Goal: Task Accomplishment & Management: Manage account settings

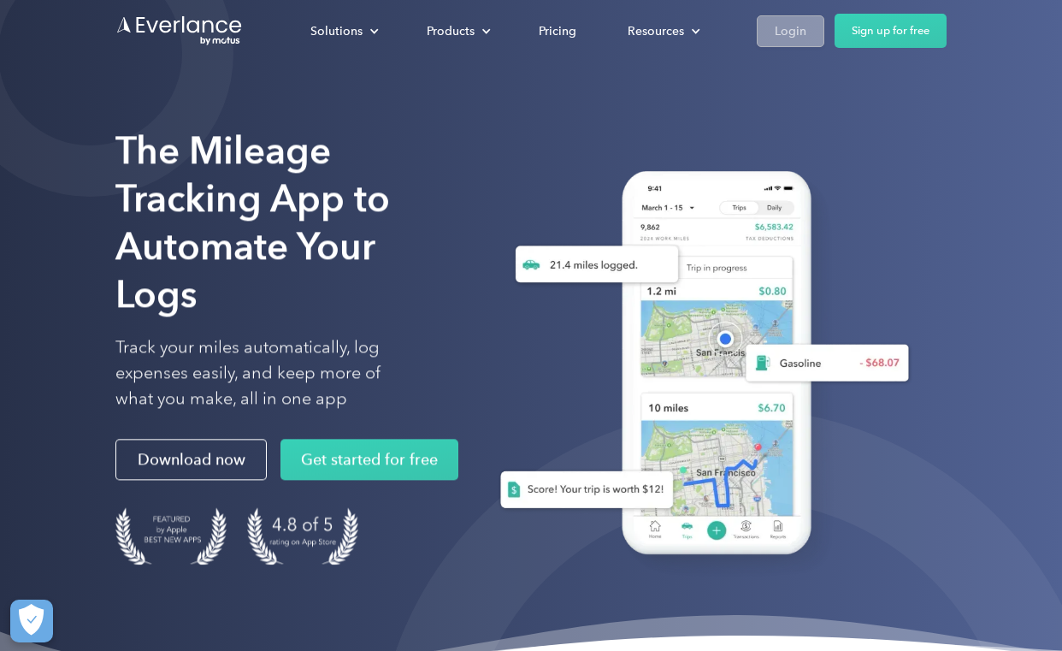
click at [803, 18] on link "Login" at bounding box center [791, 31] width 68 height 32
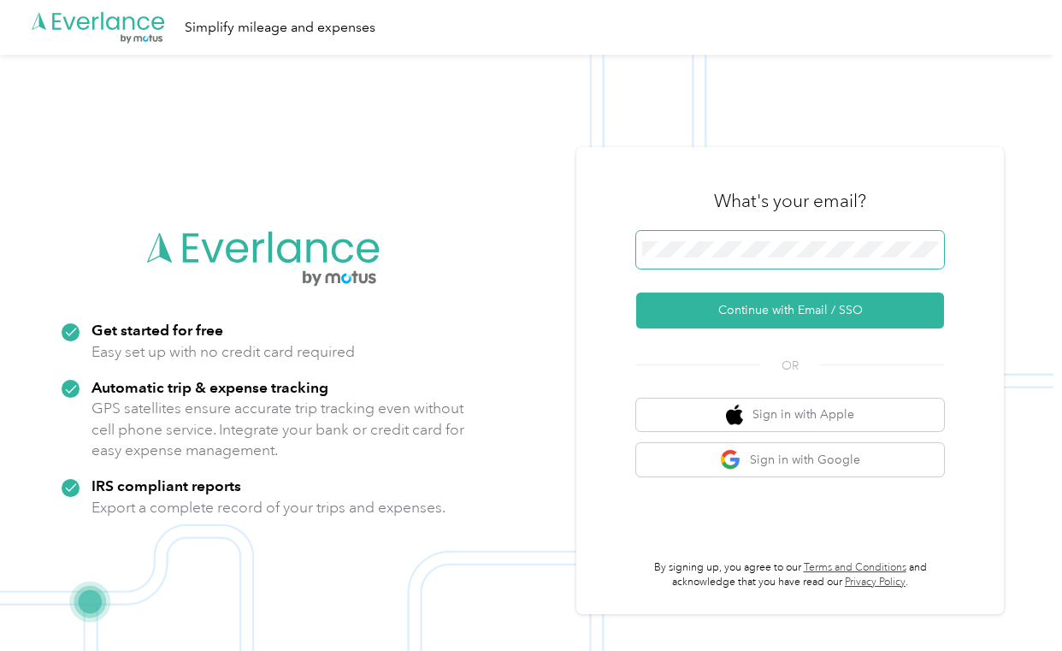
click at [700, 239] on span at bounding box center [790, 250] width 308 height 38
click at [796, 310] on button "Continue with Email / SSO" at bounding box center [790, 310] width 308 height 36
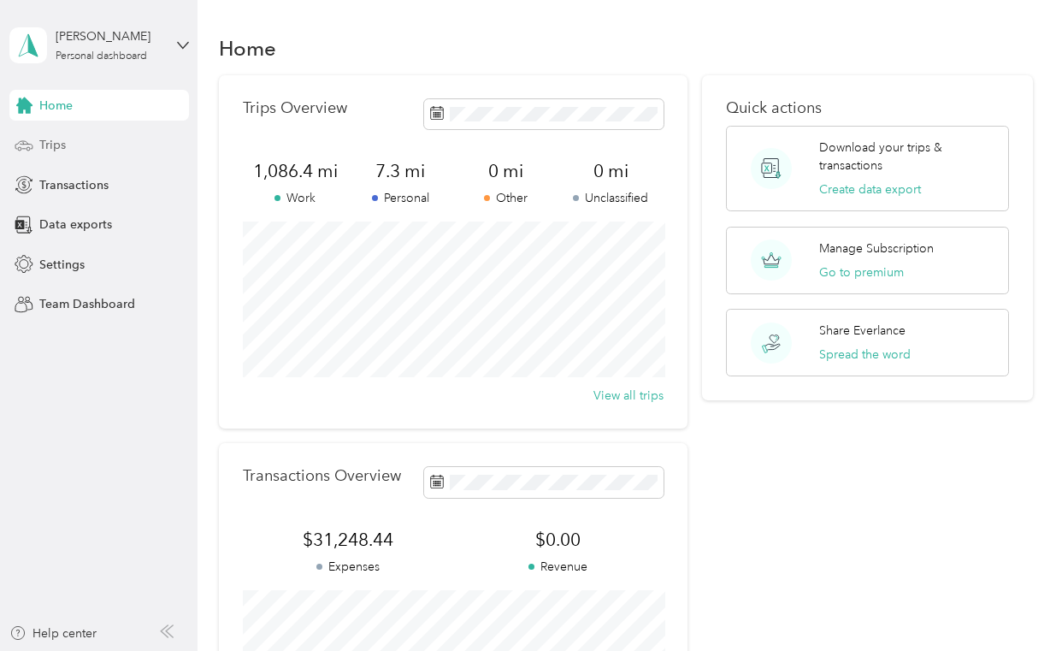
click at [47, 146] on span "Trips" at bounding box center [52, 145] width 27 height 18
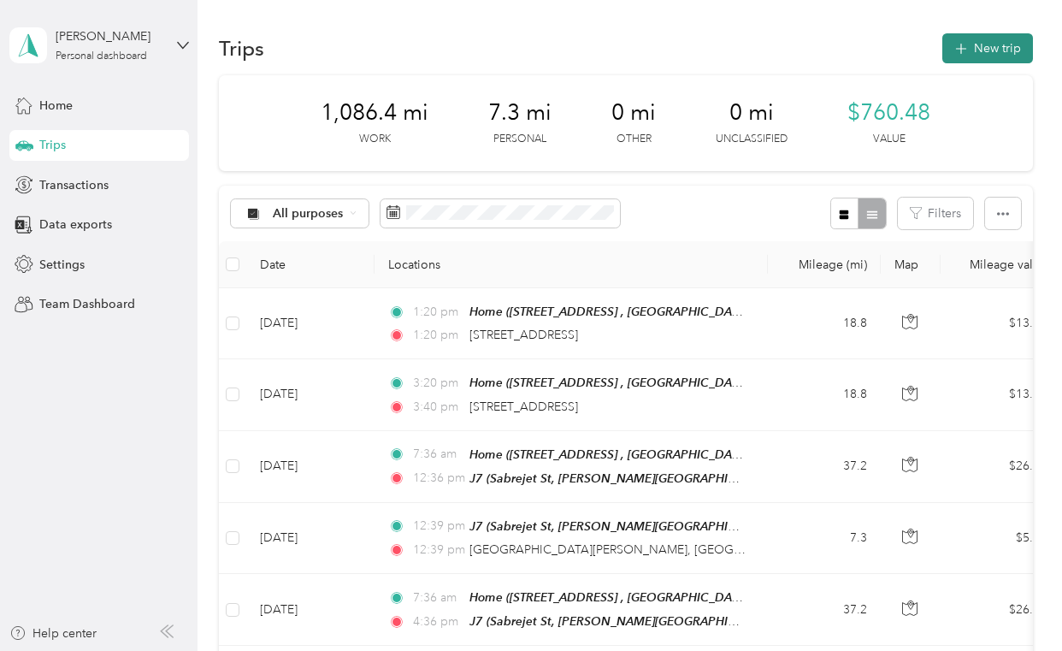
click at [967, 50] on icon "button" at bounding box center [961, 49] width 20 height 20
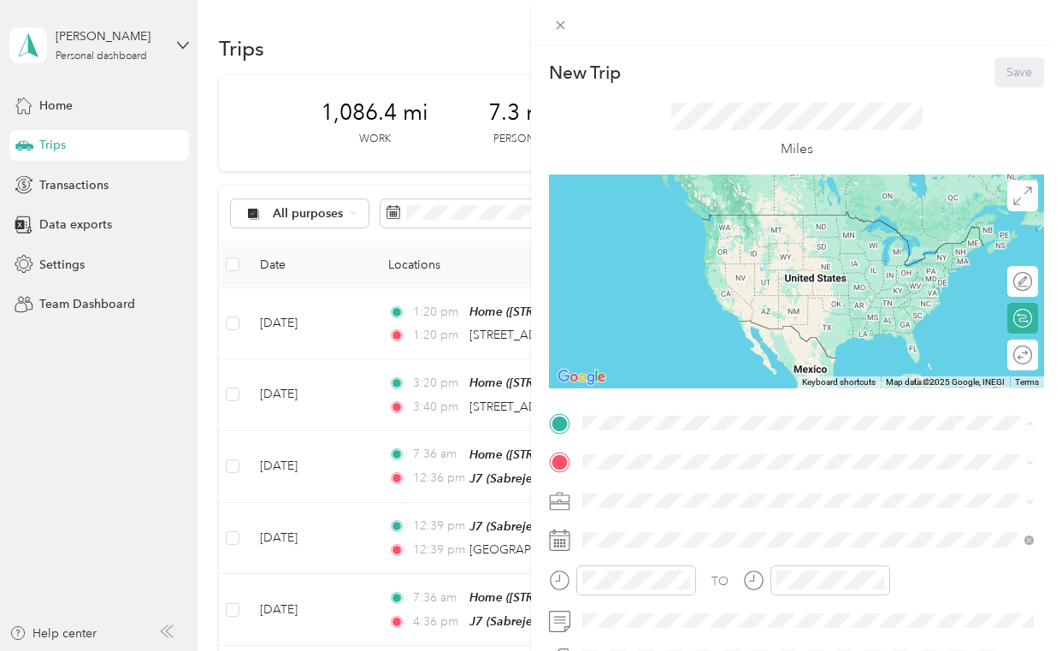
click at [661, 235] on span "[STREET_ADDRESS][GEOGRAPHIC_DATA], [GEOGRAPHIC_DATA], [US_STATE], [GEOGRAPHIC_D…" at bounding box center [797, 249] width 365 height 32
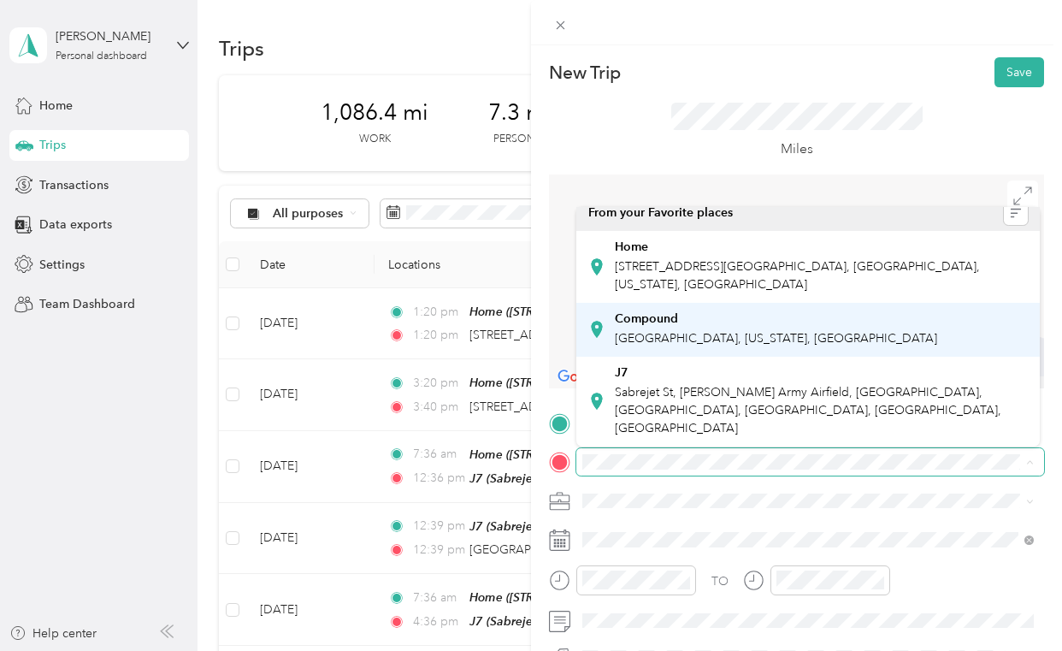
scroll to position [11, 0]
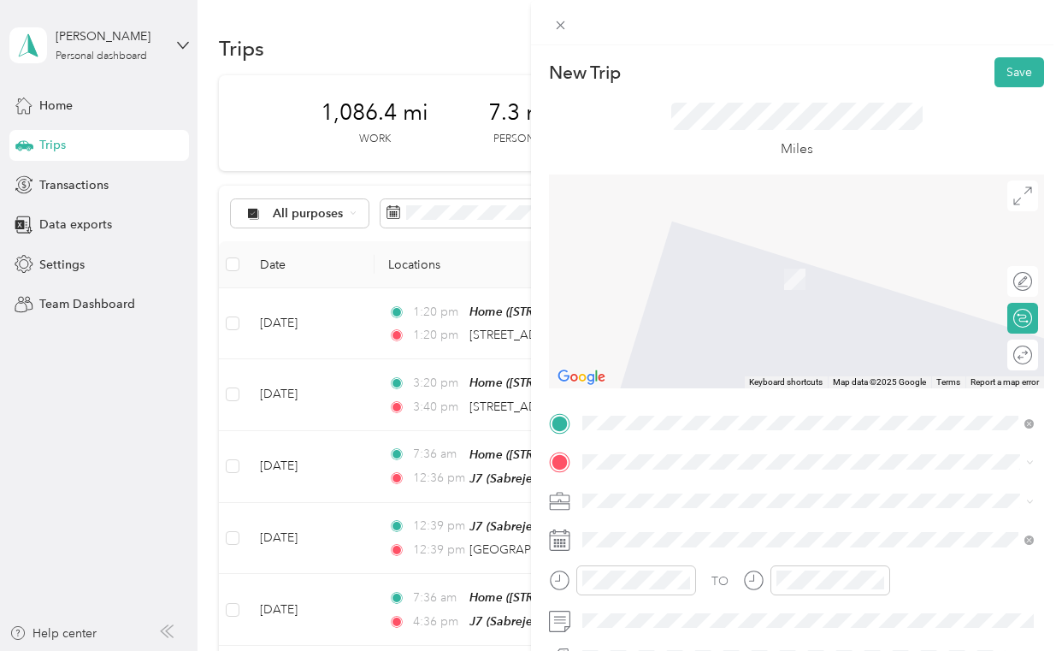
click at [644, 414] on span "Sabrejet St, [PERSON_NAME] Army Airfield, [GEOGRAPHIC_DATA], [GEOGRAPHIC_DATA],…" at bounding box center [808, 408] width 386 height 50
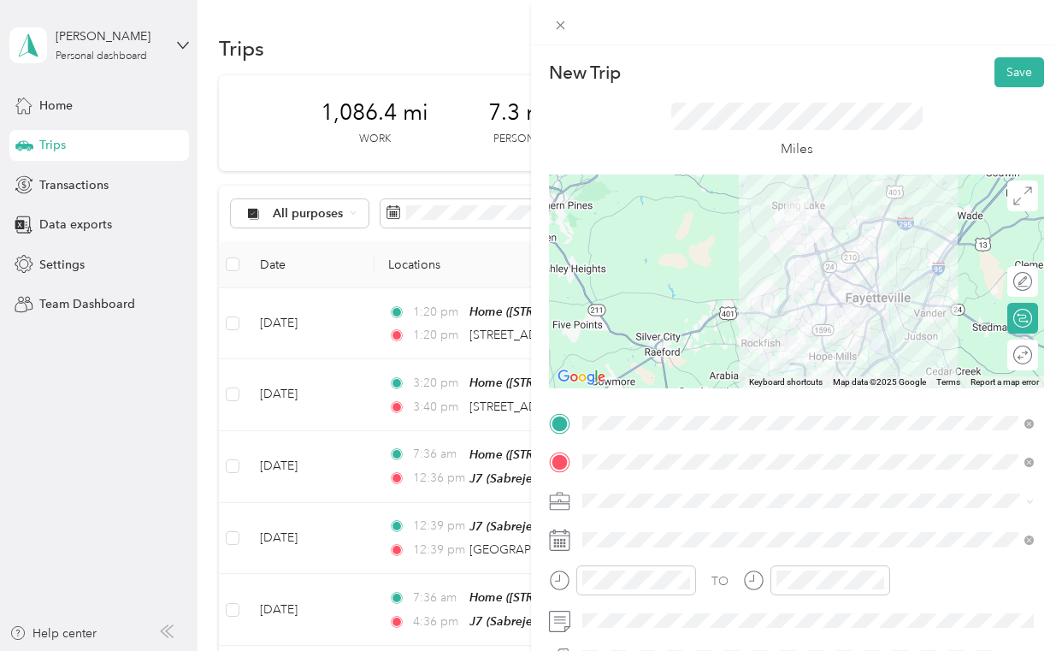
click at [626, 329] on li "Consultant" at bounding box center [807, 316] width 463 height 30
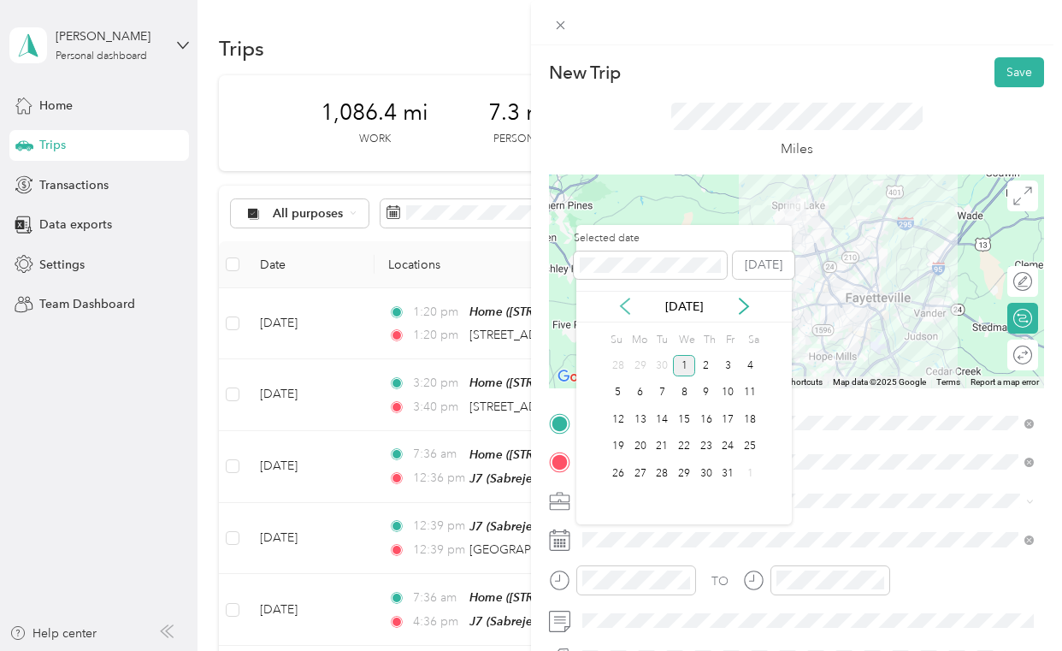
click at [630, 310] on icon at bounding box center [624, 306] width 17 height 17
click at [708, 423] on div "18" at bounding box center [706, 419] width 22 height 21
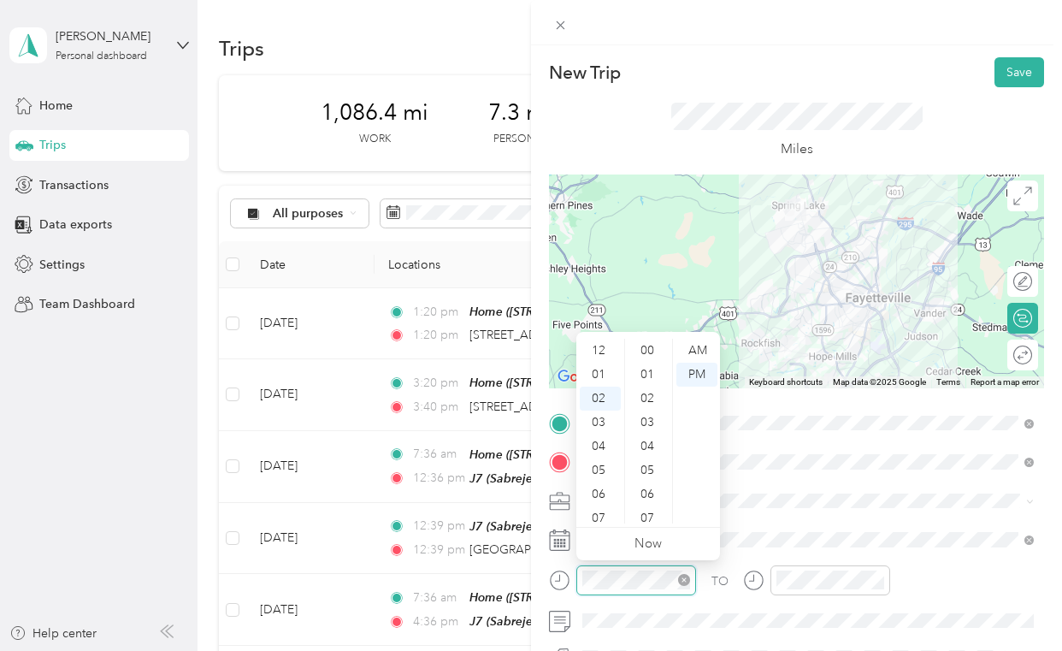
scroll to position [190, 0]
click at [687, 579] on icon "close-circle" at bounding box center [684, 580] width 12 height 12
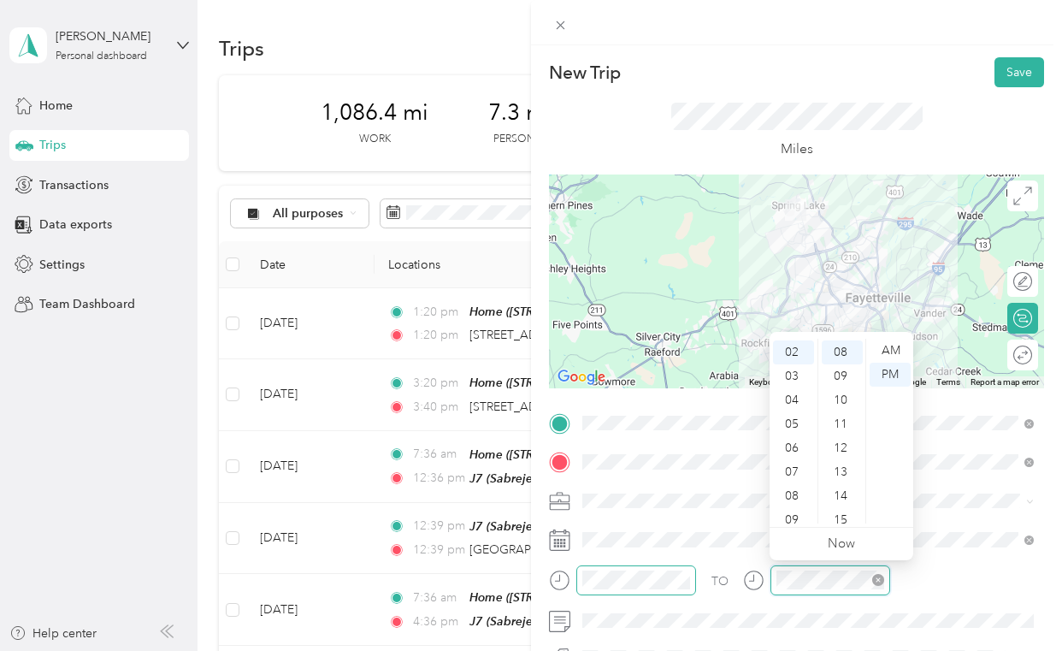
click at [879, 581] on icon "close-circle" at bounding box center [878, 580] width 12 height 12
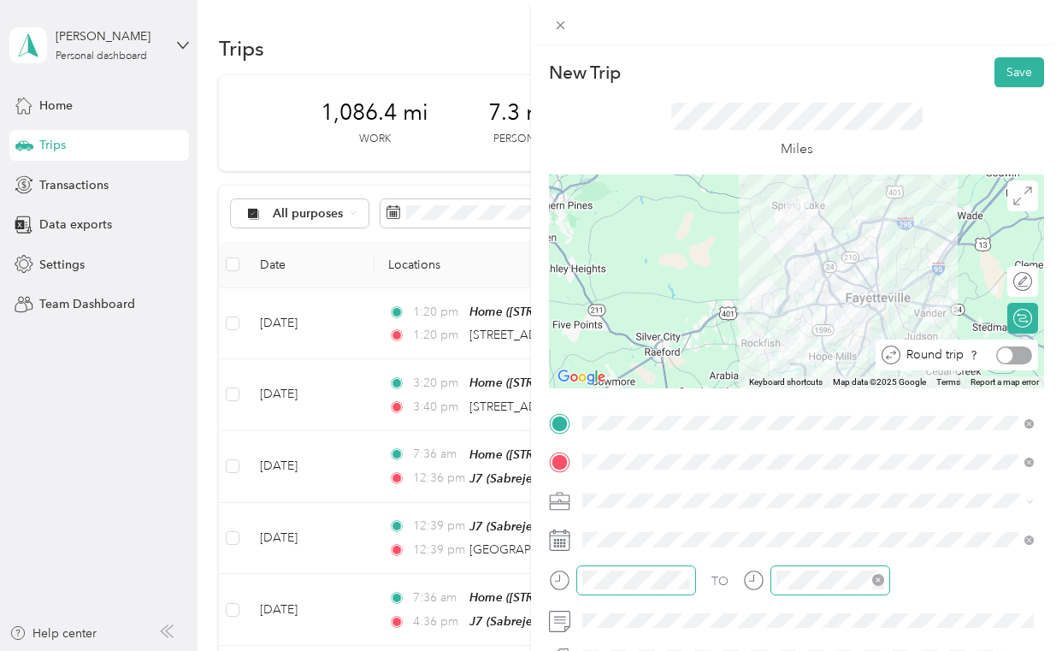
click at [1017, 353] on div at bounding box center [1014, 355] width 36 height 18
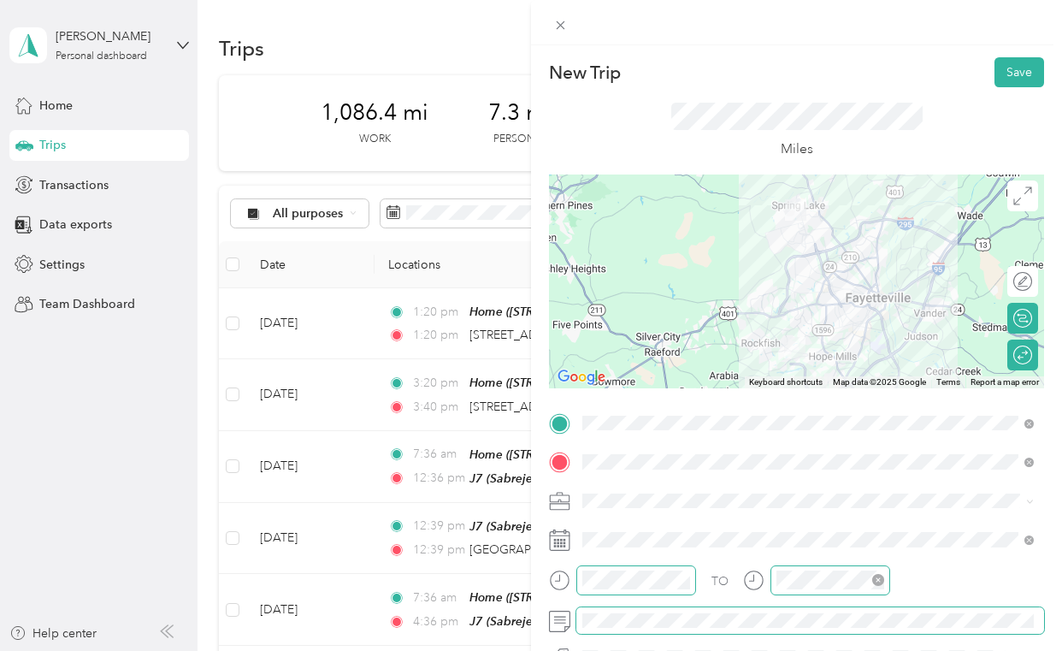
scroll to position [0, 0]
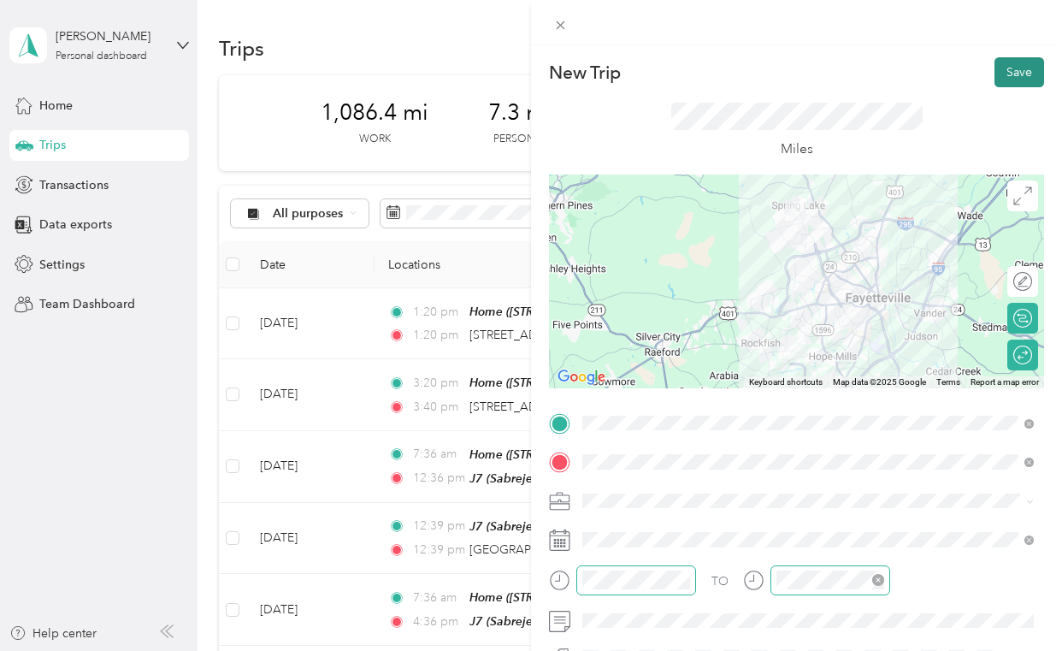
click at [1006, 69] on button "Save" at bounding box center [1019, 72] width 50 height 30
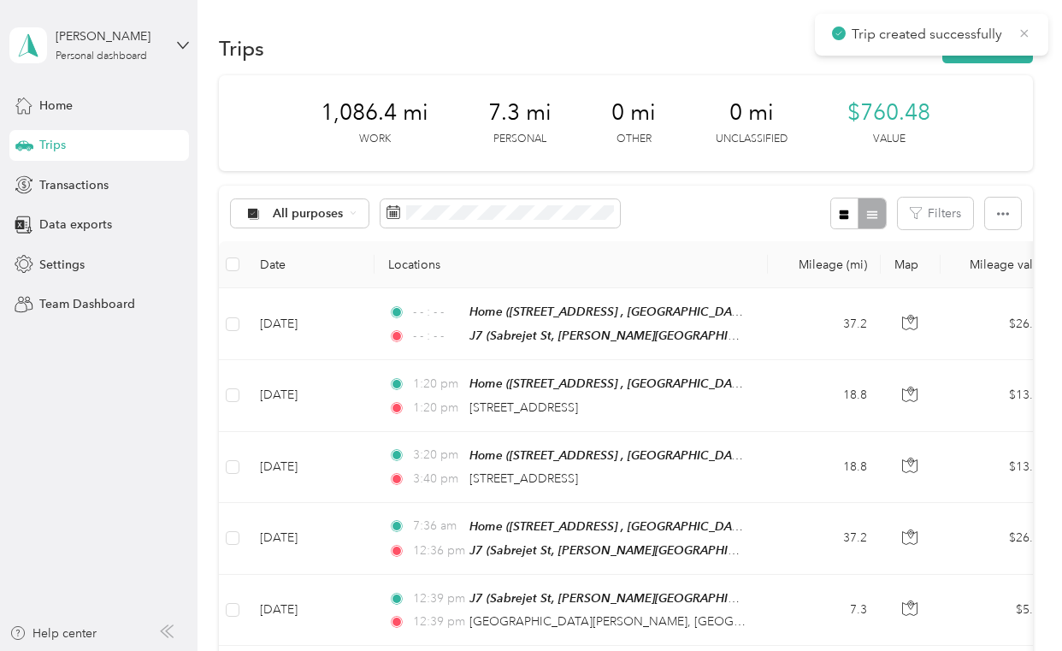
click at [1028, 40] on icon at bounding box center [1024, 33] width 14 height 15
click at [1000, 54] on button "New trip" at bounding box center [987, 48] width 91 height 30
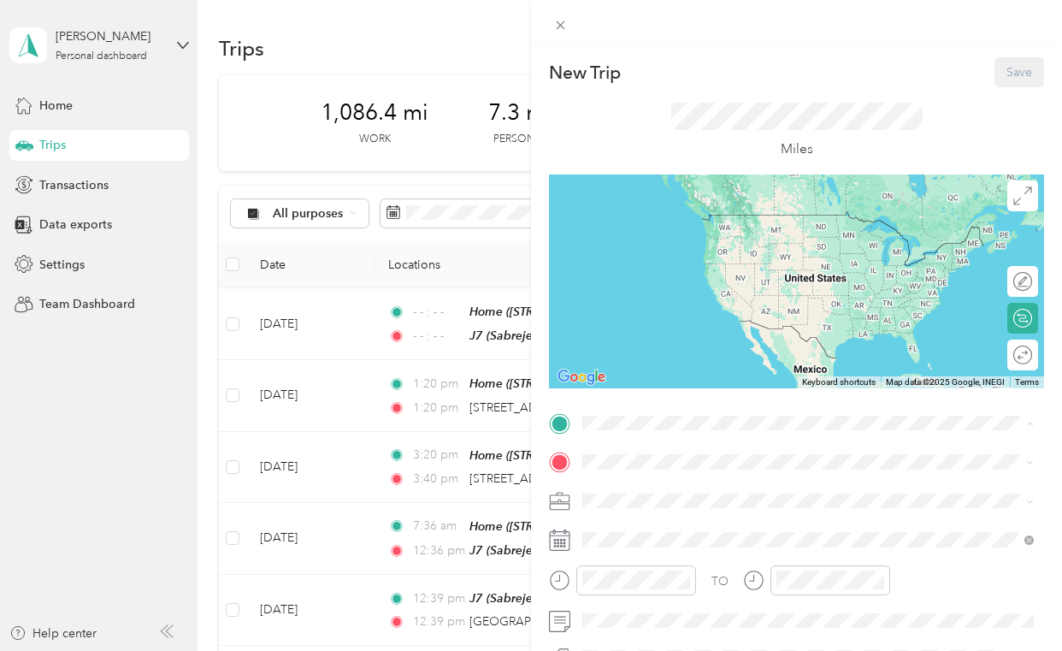
click at [675, 237] on span "[STREET_ADDRESS][GEOGRAPHIC_DATA], [GEOGRAPHIC_DATA], [US_STATE], [GEOGRAPHIC_D…" at bounding box center [797, 249] width 365 height 32
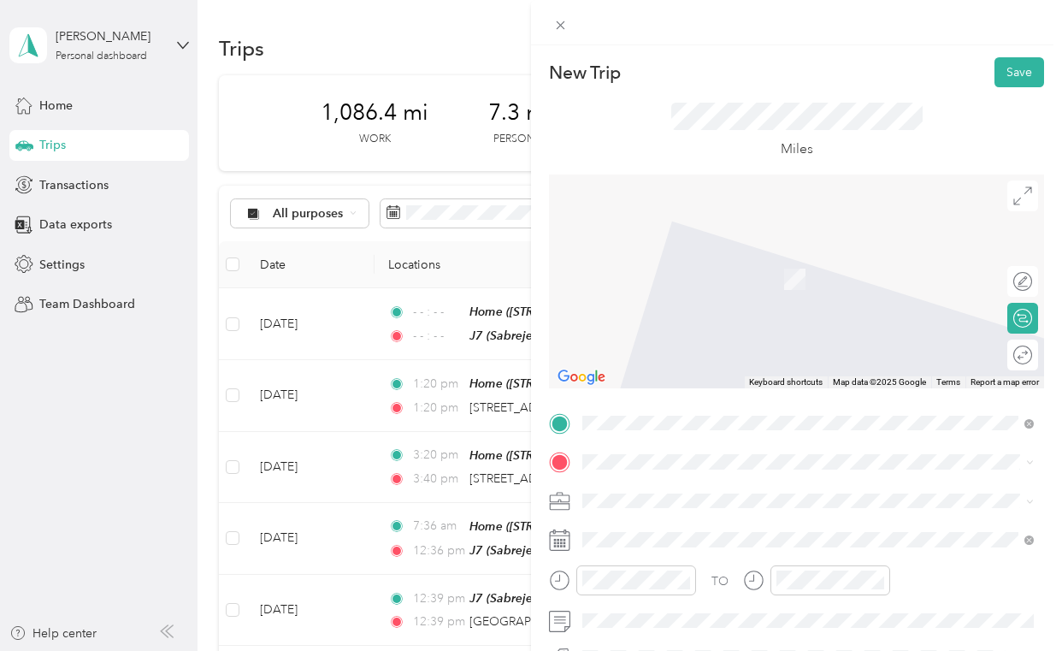
click at [640, 413] on span "Sabrejet St, [PERSON_NAME] Army Airfield, [GEOGRAPHIC_DATA], [GEOGRAPHIC_DATA],…" at bounding box center [808, 421] width 386 height 50
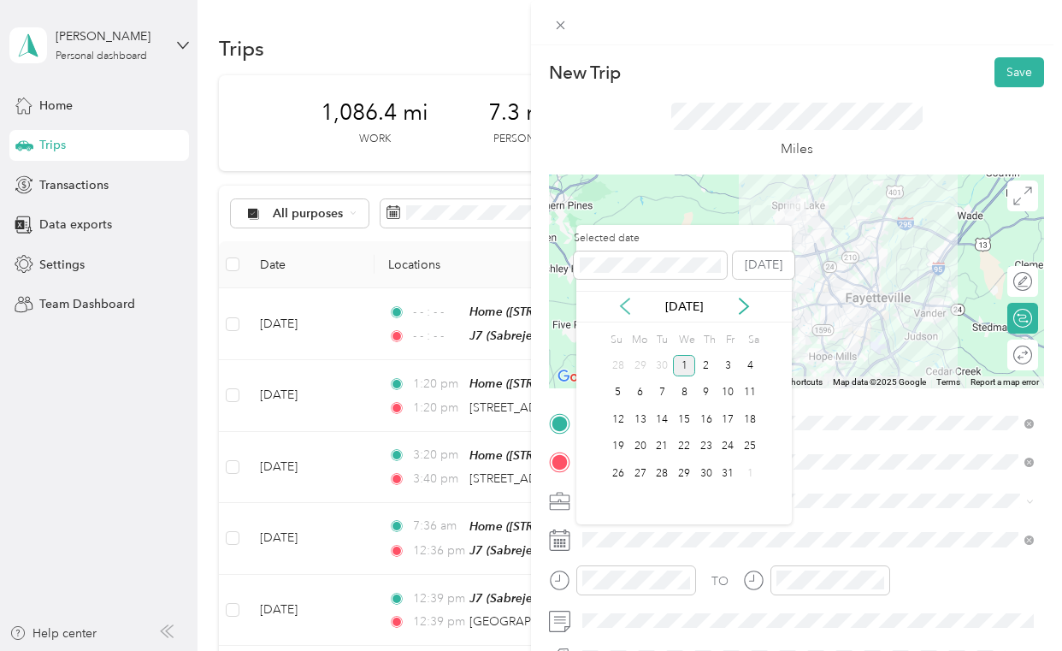
click at [619, 314] on icon at bounding box center [624, 306] width 17 height 17
click at [728, 414] on div "19" at bounding box center [728, 419] width 22 height 21
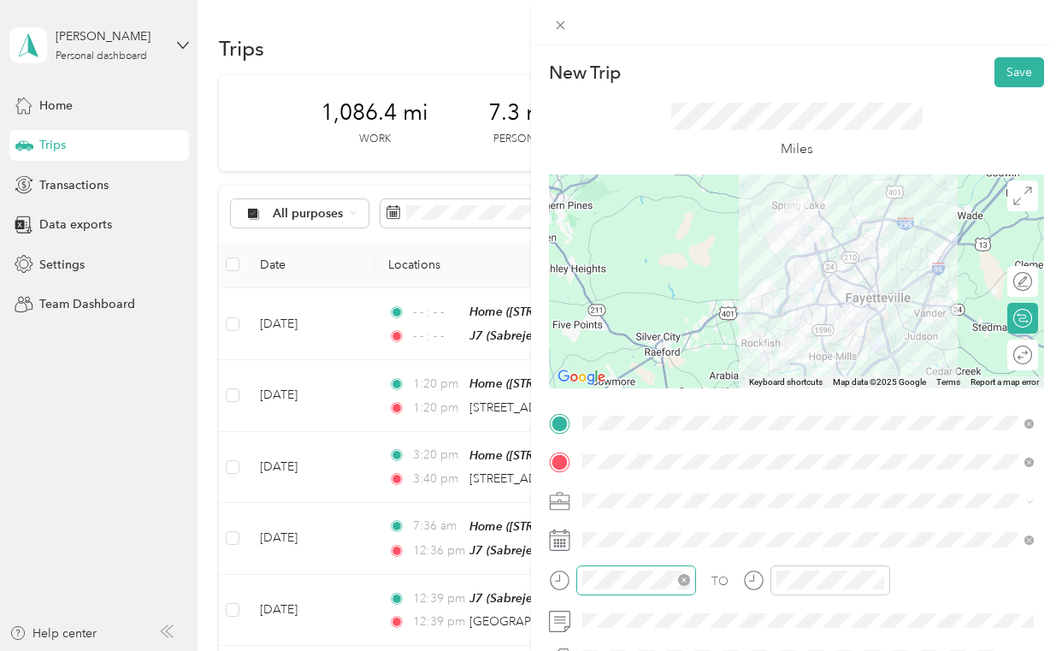
click at [686, 578] on icon "close-circle" at bounding box center [684, 580] width 12 height 12
click at [877, 575] on icon "close-circle" at bounding box center [878, 580] width 12 height 12
click at [629, 321] on span "Consultant" at bounding box center [616, 320] width 57 height 15
click at [1017, 359] on div at bounding box center [1014, 355] width 36 height 18
click at [1011, 66] on button "Save" at bounding box center [1019, 72] width 50 height 30
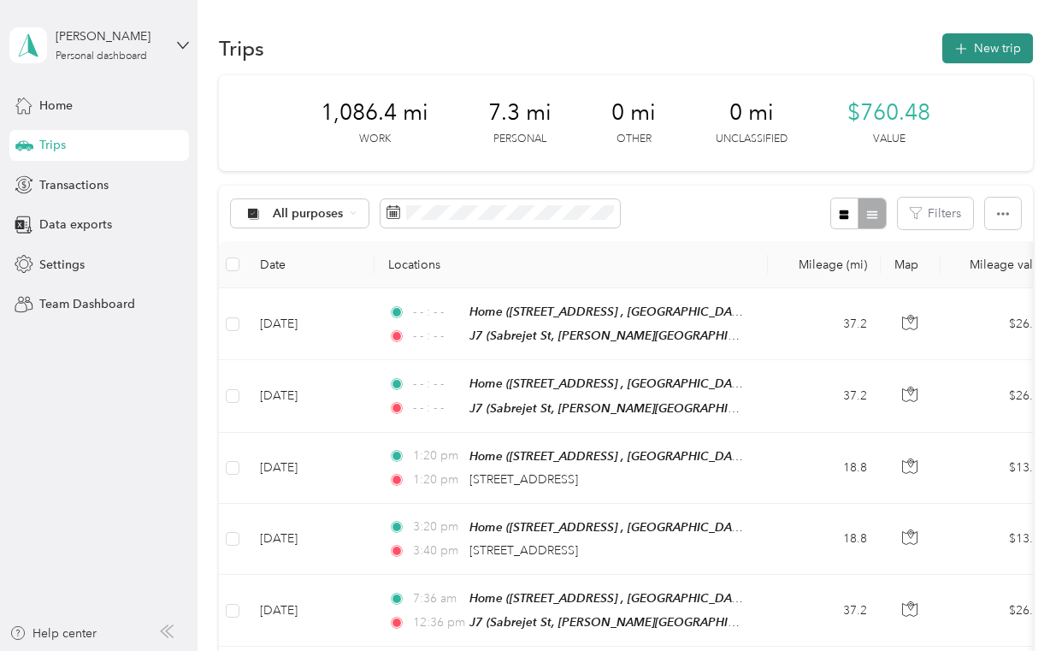
click at [994, 42] on button "New trip" at bounding box center [987, 48] width 91 height 30
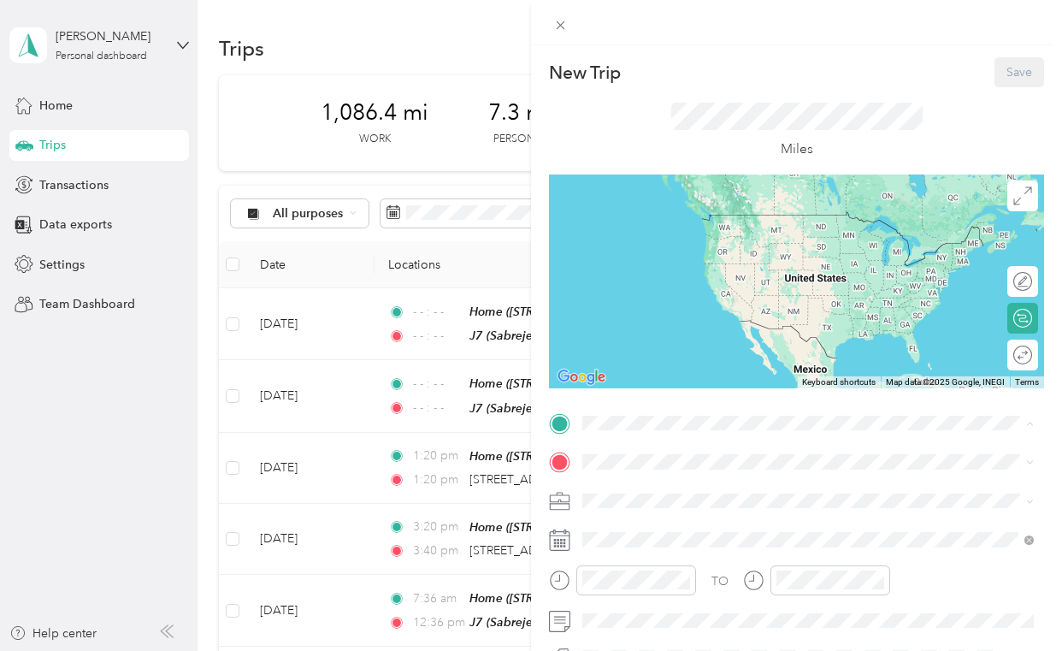
click at [667, 238] on span "[STREET_ADDRESS][GEOGRAPHIC_DATA], [GEOGRAPHIC_DATA], [US_STATE], [GEOGRAPHIC_D…" at bounding box center [797, 249] width 365 height 32
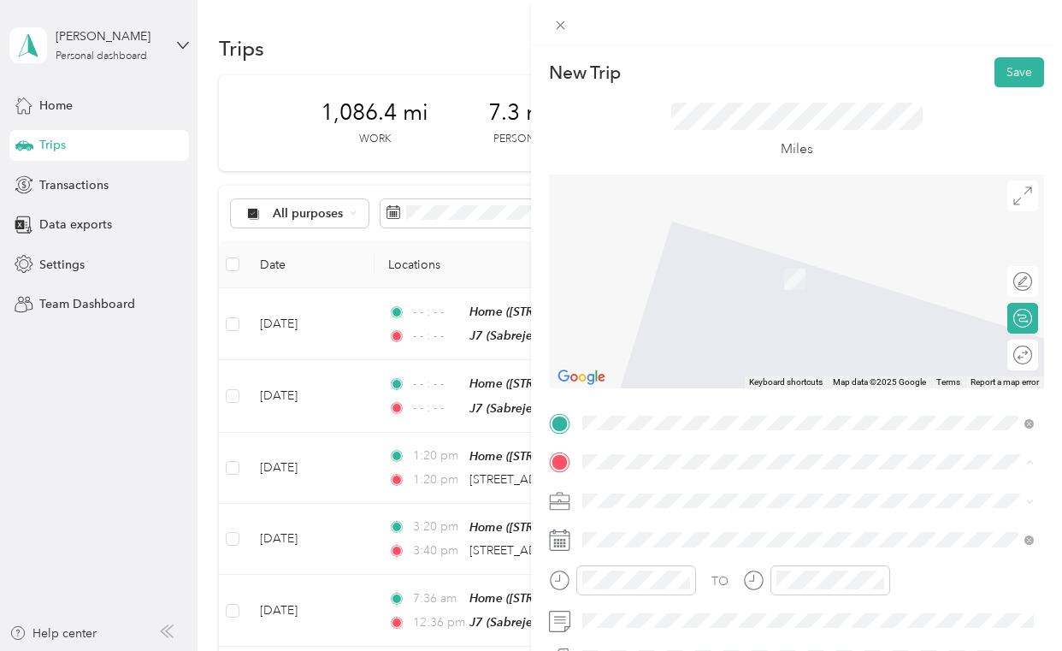
click at [630, 410] on div "J7 Sabrejet St, [PERSON_NAME] Army Airfield, [GEOGRAPHIC_DATA], [GEOGRAPHIC_DAT…" at bounding box center [822, 413] width 414 height 72
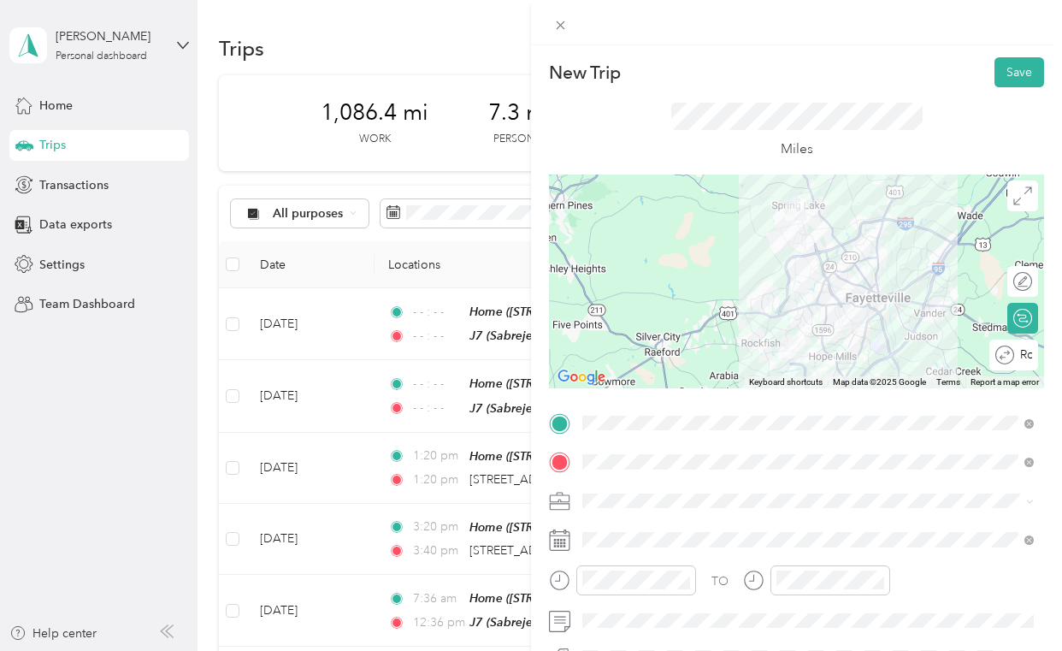
click at [1014, 346] on div "Round trip" at bounding box center [1023, 355] width 18 height 18
click at [688, 581] on icon "close-circle" at bounding box center [684, 580] width 12 height 12
click at [879, 580] on icon "close-circle" at bounding box center [878, 580] width 12 height 12
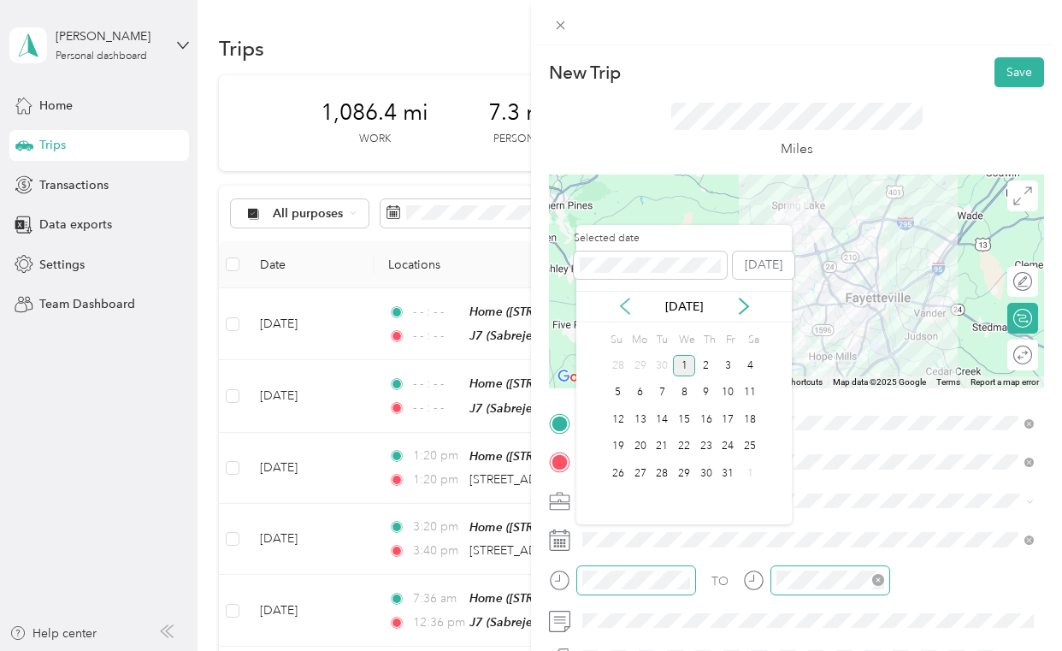
click at [631, 302] on icon at bounding box center [624, 306] width 17 height 17
click at [743, 422] on div "20" at bounding box center [750, 419] width 22 height 21
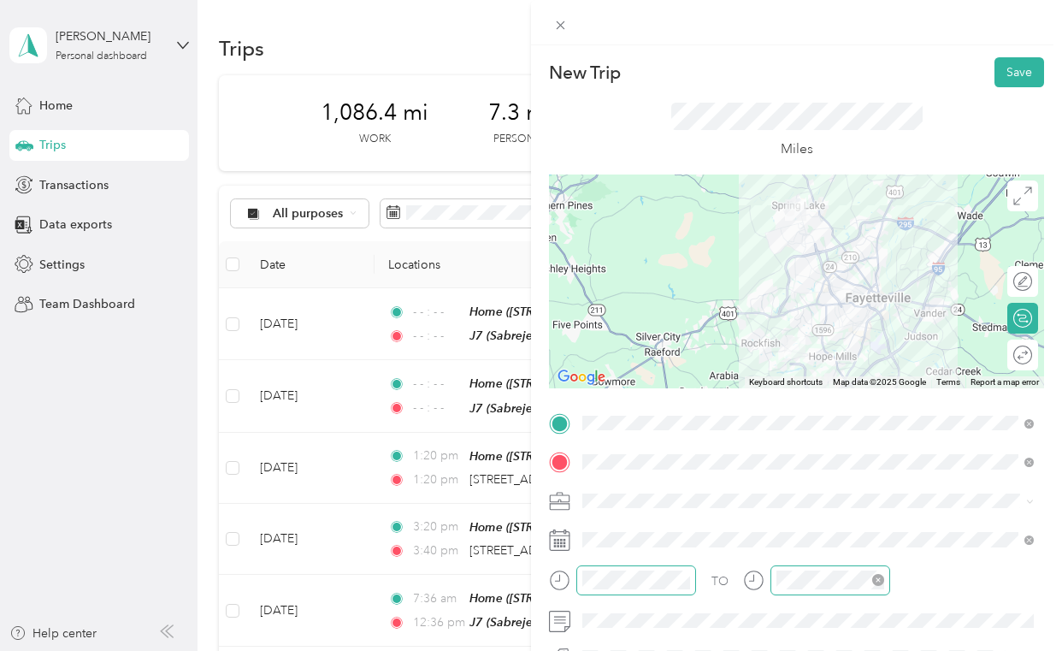
click at [879, 576] on icon "close-circle" at bounding box center [878, 580] width 12 height 12
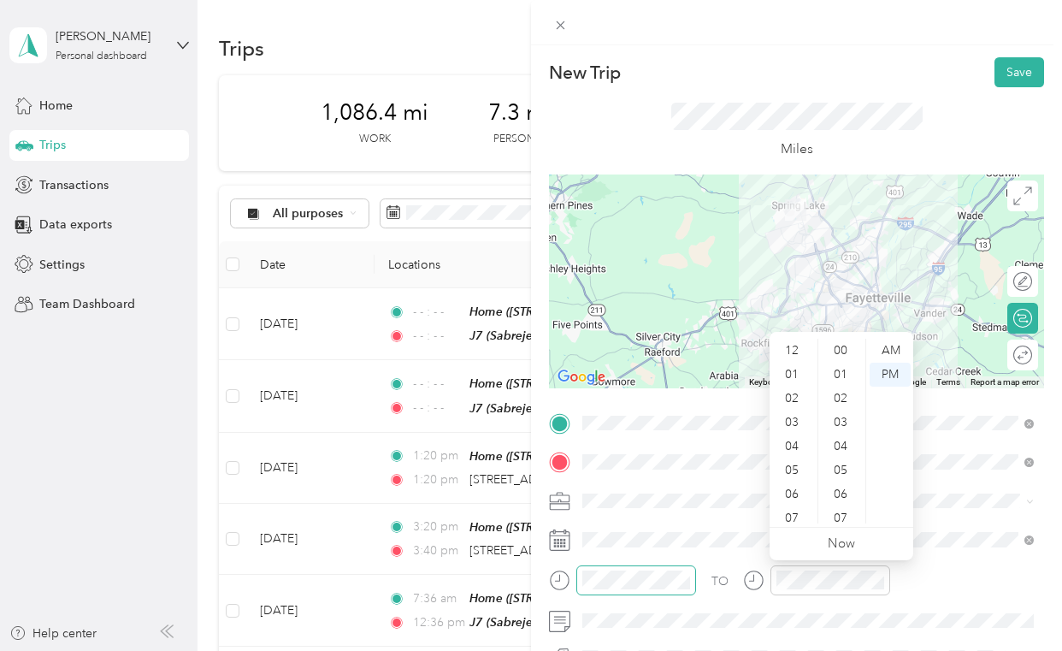
click at [712, 557] on div "TO Add photo" at bounding box center [796, 597] width 495 height 375
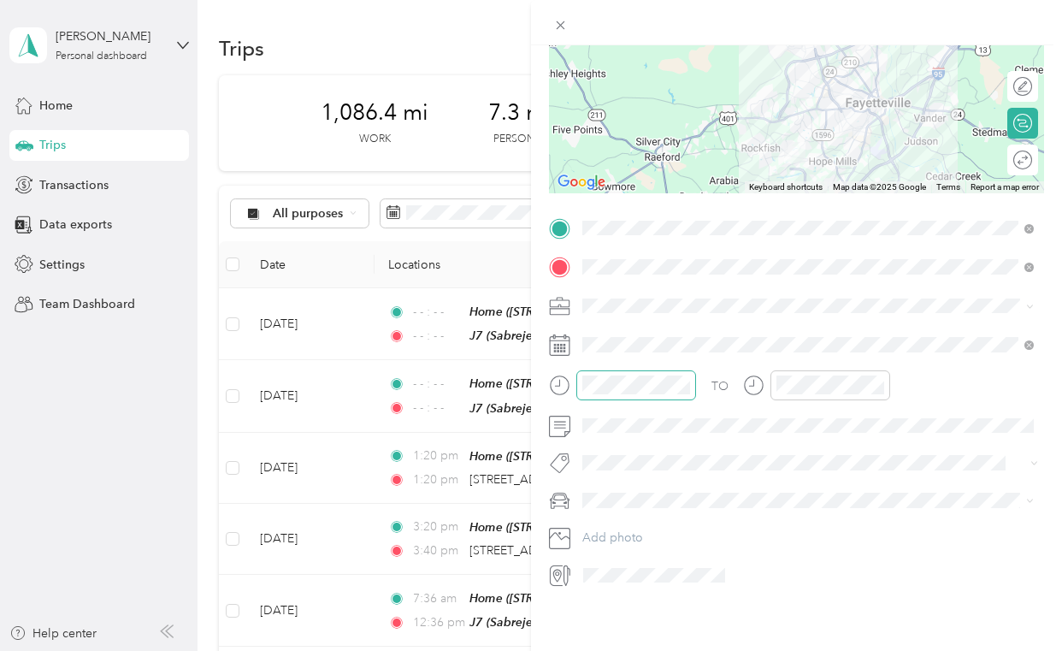
scroll to position [199, 0]
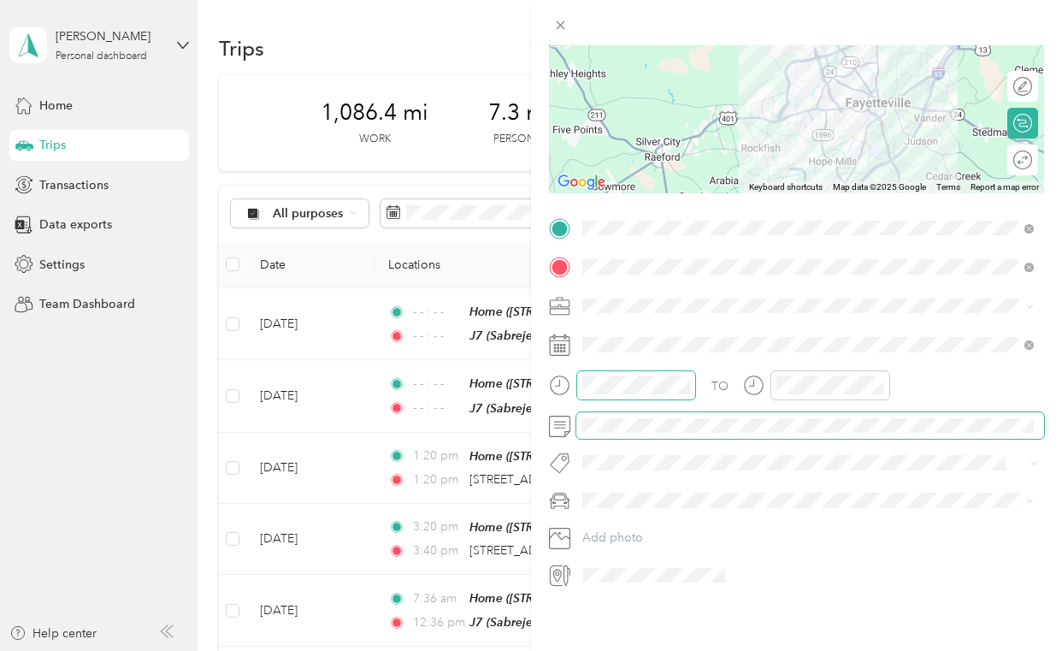
click at [629, 412] on span at bounding box center [810, 425] width 468 height 27
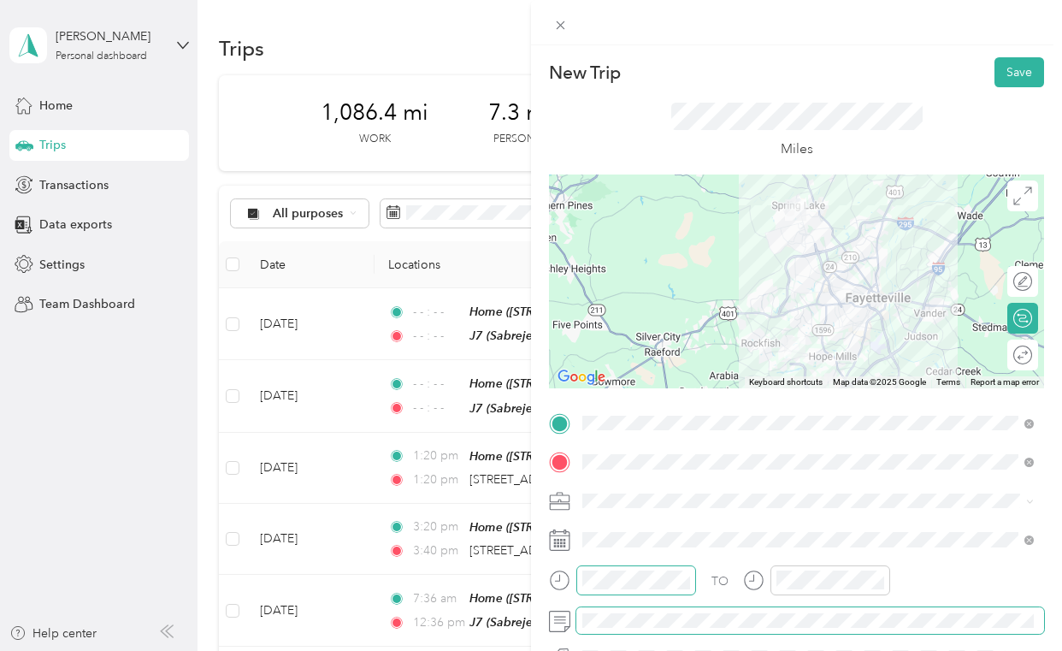
scroll to position [0, 0]
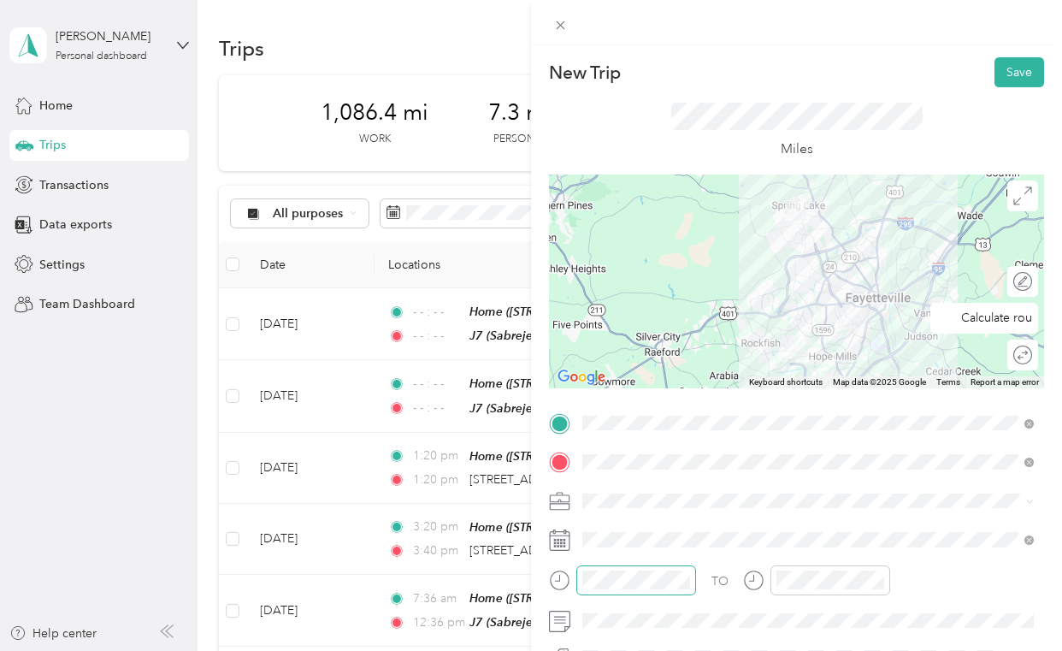
click at [1012, 351] on div "Round trip" at bounding box center [1022, 354] width 31 height 31
click at [1007, 360] on div at bounding box center [1014, 355] width 36 height 18
click at [1021, 73] on button "Save" at bounding box center [1019, 72] width 50 height 30
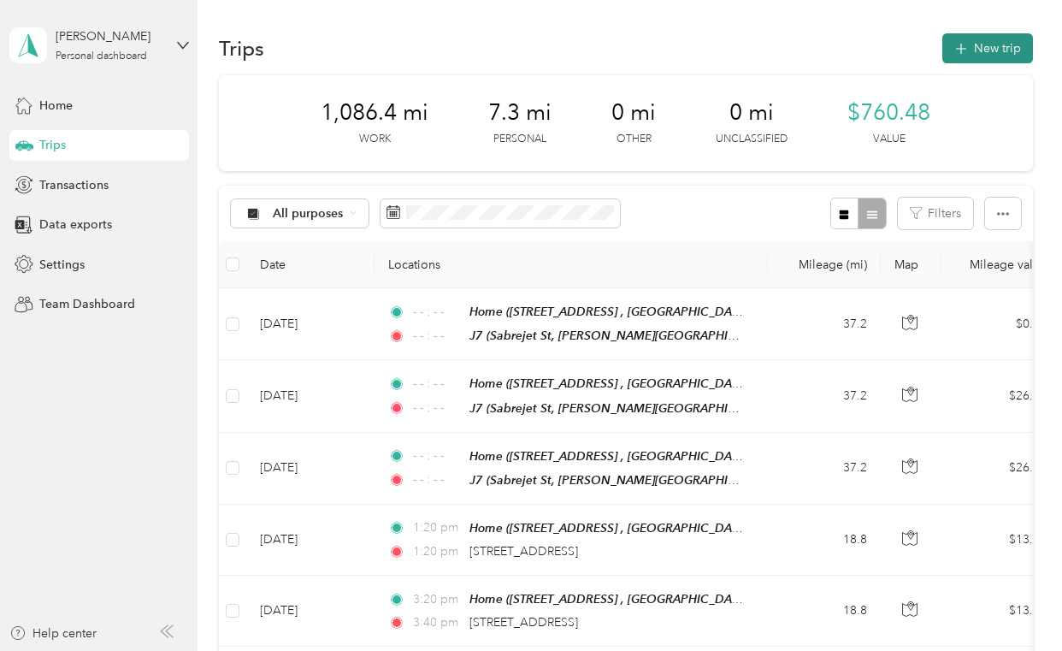
click at [970, 45] on icon "button" at bounding box center [961, 49] width 20 height 20
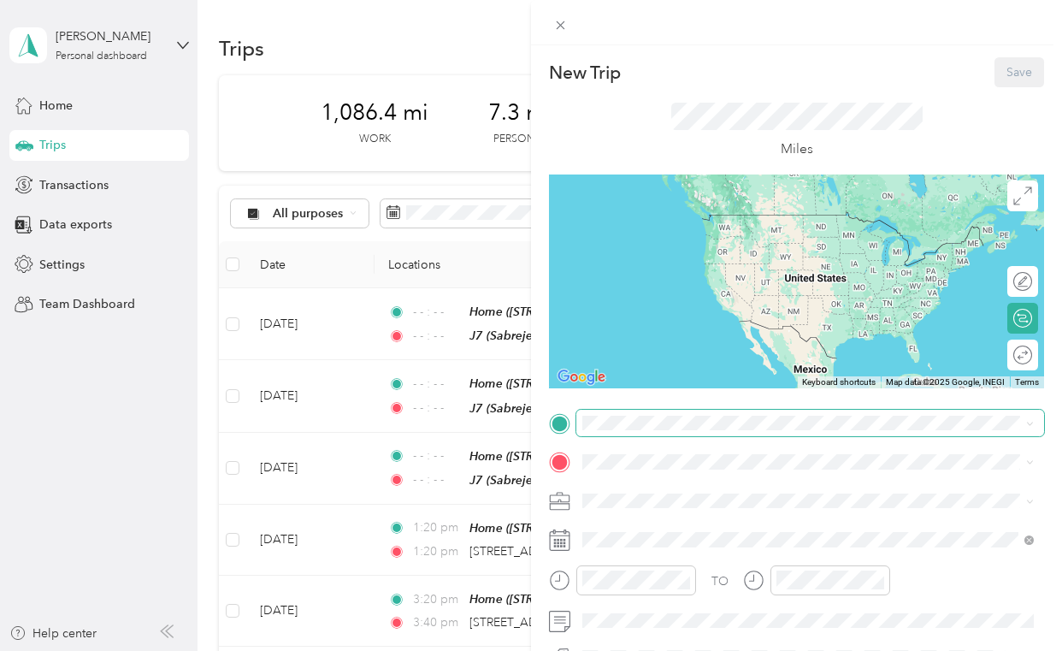
click at [610, 414] on span at bounding box center [810, 423] width 468 height 27
click at [616, 260] on div "Home [STREET_ADDRESS][GEOGRAPHIC_DATA], [GEOGRAPHIC_DATA], [US_STATE], [GEOGRAP…" at bounding box center [822, 240] width 414 height 54
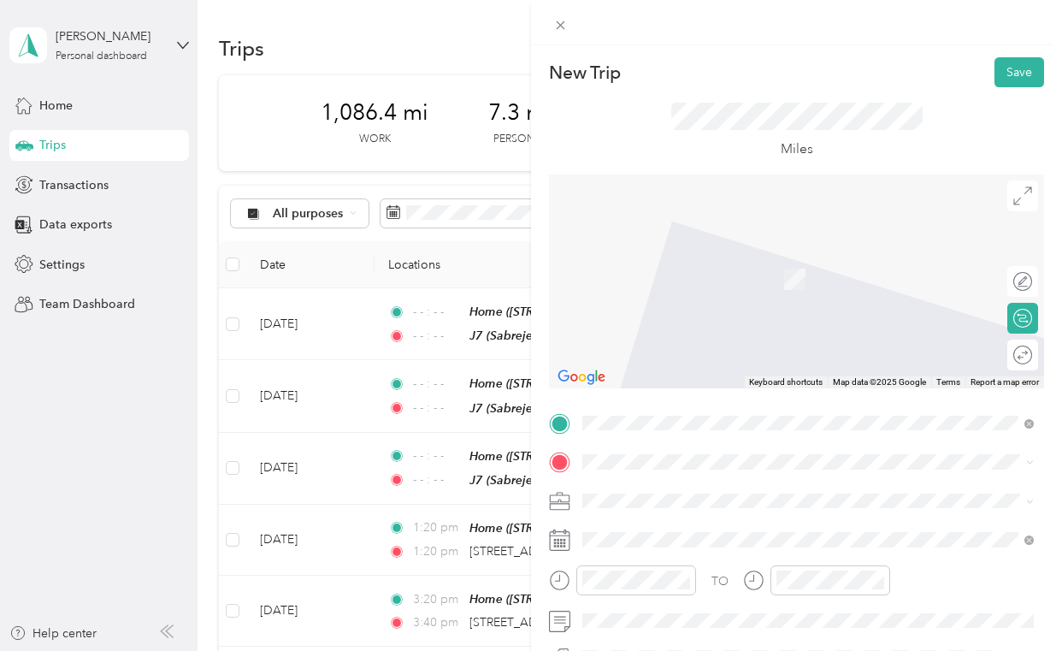
click at [631, 409] on div "J7 Sabrejet St, [PERSON_NAME] Army Airfield, [GEOGRAPHIC_DATA], [GEOGRAPHIC_DAT…" at bounding box center [822, 413] width 414 height 72
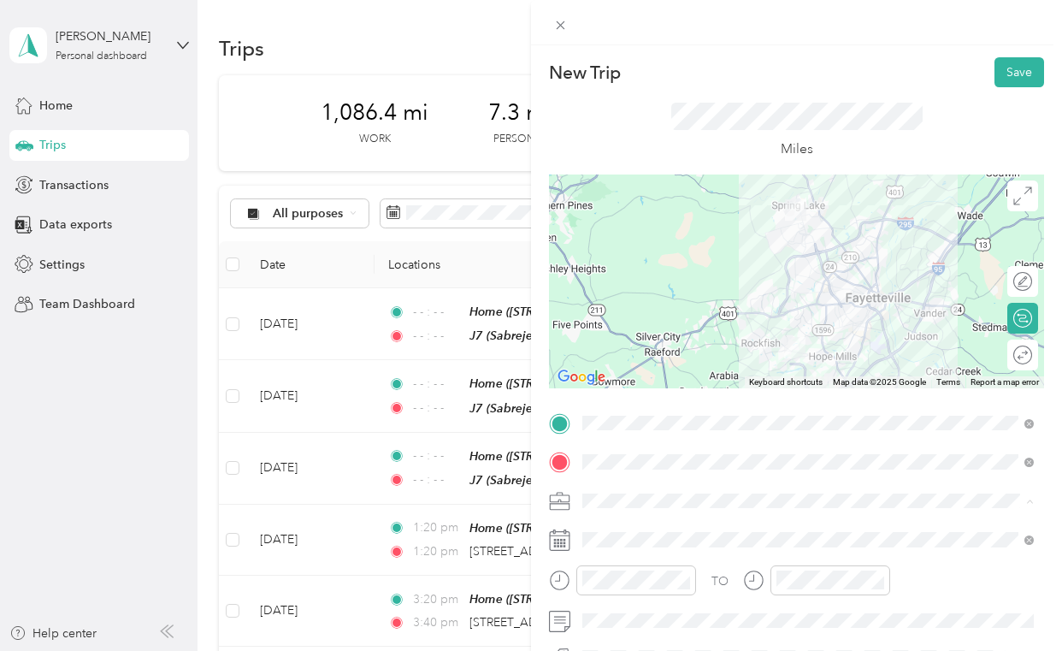
click at [631, 316] on span "Consultant" at bounding box center [616, 320] width 57 height 15
click at [623, 546] on span at bounding box center [810, 539] width 468 height 27
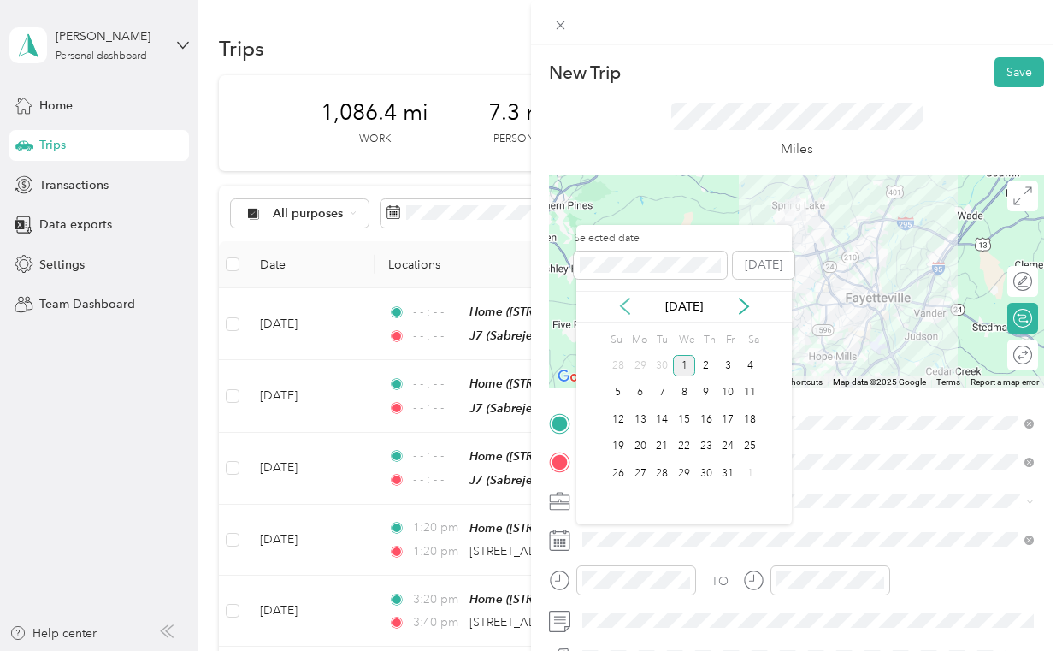
click at [626, 305] on icon at bounding box center [624, 306] width 17 height 17
click at [639, 442] on div "22" at bounding box center [640, 446] width 22 height 21
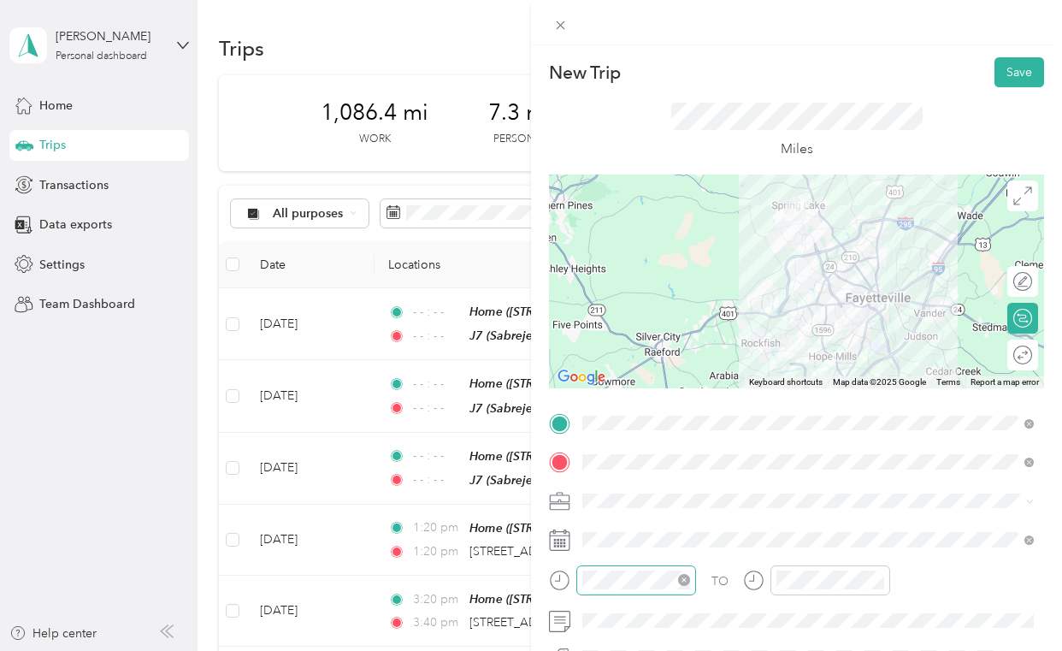
click at [685, 574] on icon "close-circle" at bounding box center [684, 580] width 12 height 12
click at [876, 579] on icon "close-circle" at bounding box center [878, 580] width 12 height 12
click at [1020, 352] on div at bounding box center [1014, 355] width 36 height 18
click at [1013, 72] on button "Save" at bounding box center [1019, 72] width 50 height 30
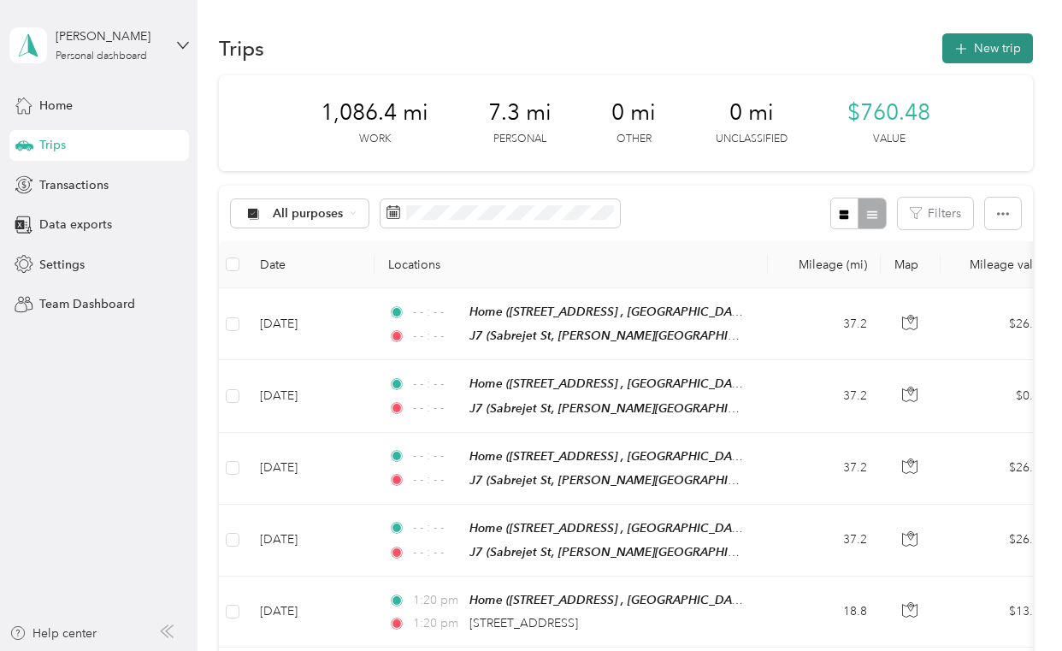
click at [1010, 48] on button "New trip" at bounding box center [987, 48] width 91 height 30
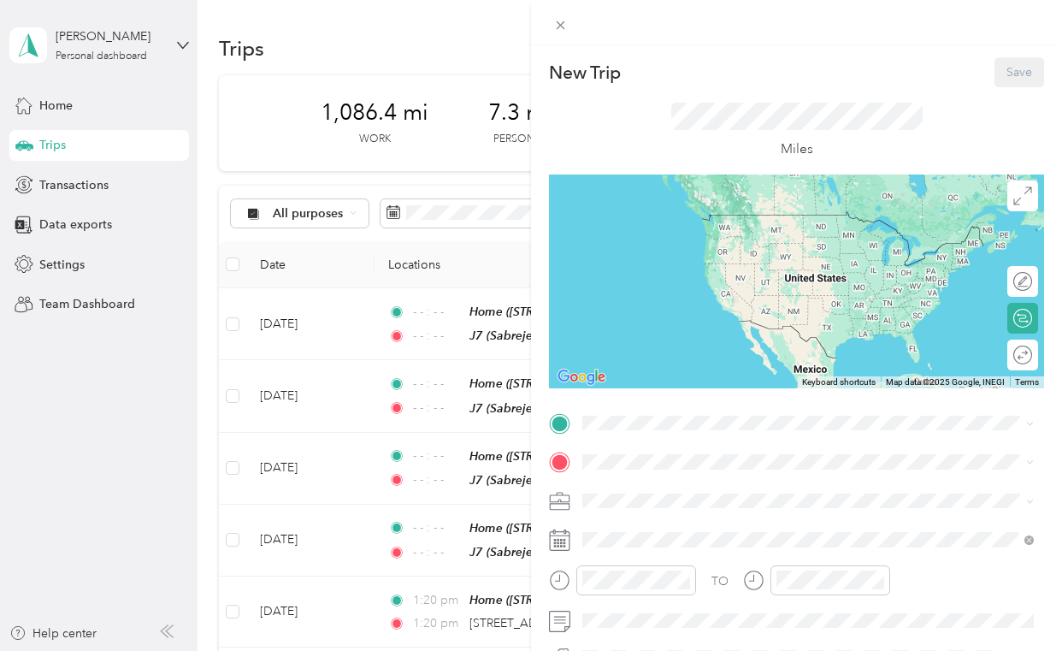
click at [648, 245] on div "Home [STREET_ADDRESS][GEOGRAPHIC_DATA], [GEOGRAPHIC_DATA], [US_STATE], [GEOGRAP…" at bounding box center [822, 240] width 414 height 54
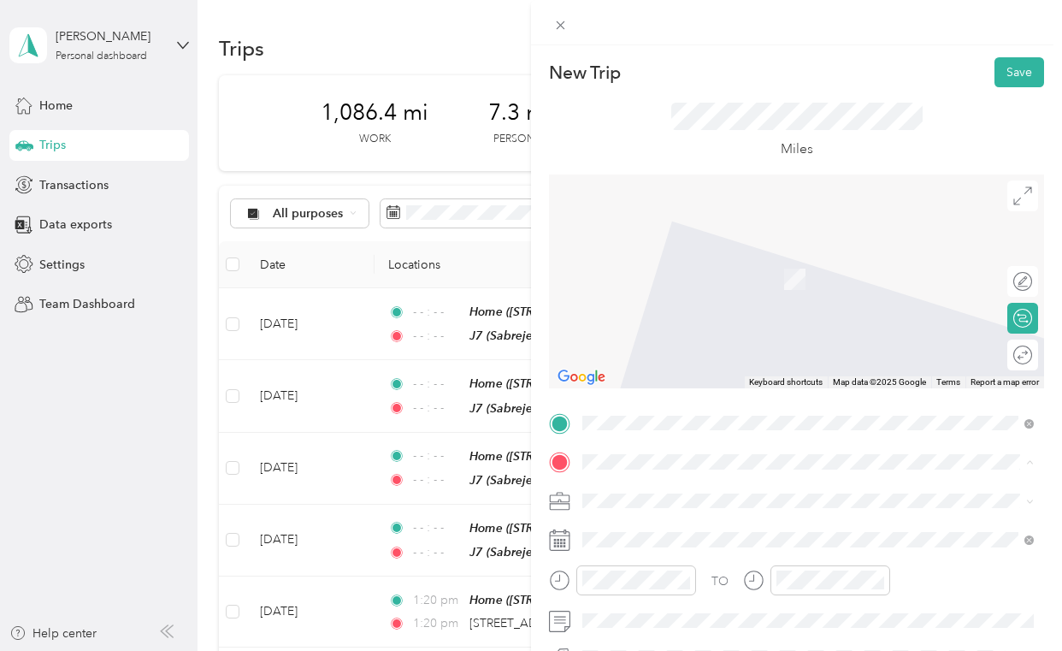
click at [634, 392] on div "J7" at bounding box center [822, 384] width 414 height 15
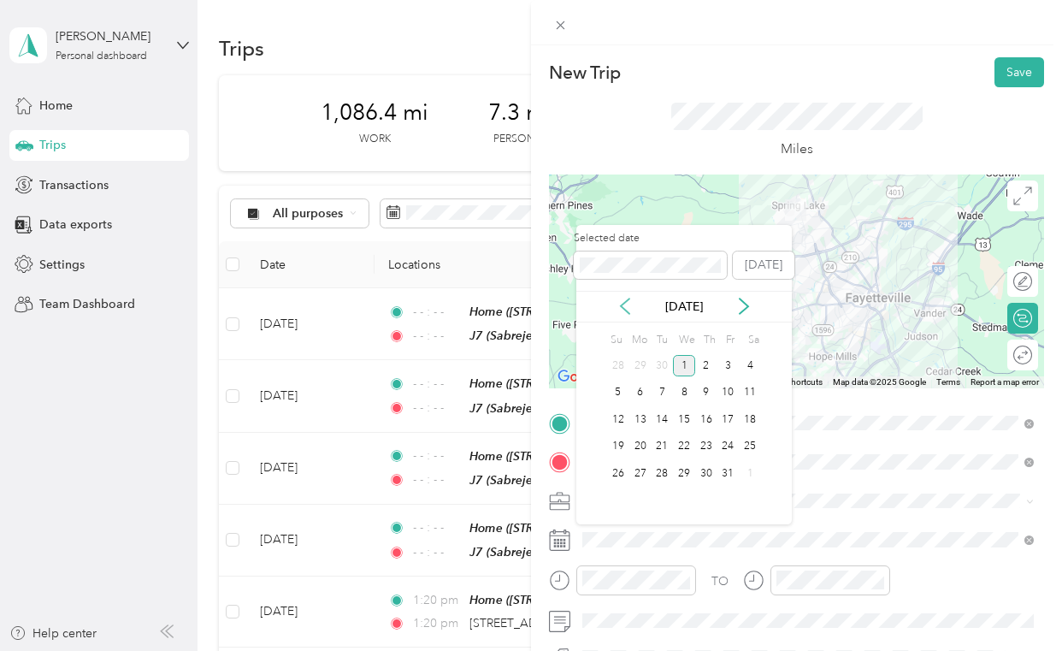
click at [626, 300] on icon at bounding box center [625, 305] width 9 height 15
click at [659, 447] on div "23" at bounding box center [662, 446] width 22 height 21
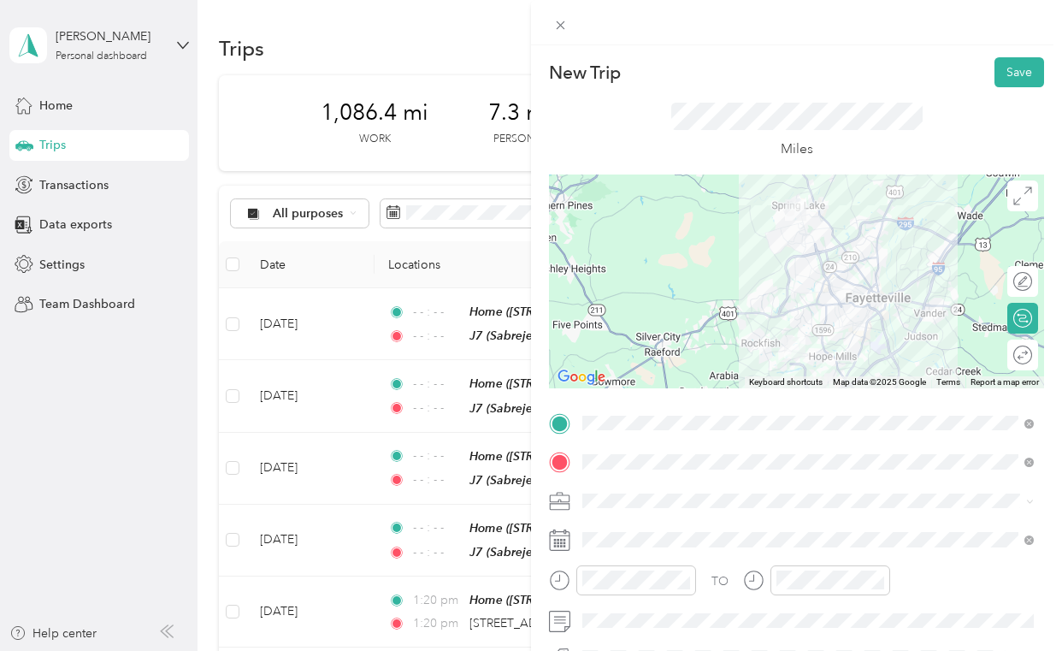
click at [1032, 357] on div "Round trip" at bounding box center [1032, 355] width 0 height 18
click at [687, 580] on icon "close-circle" at bounding box center [684, 580] width 12 height 12
click at [881, 582] on icon "close-circle" at bounding box center [878, 580] width 12 height 12
click at [1017, 360] on div "Round trip" at bounding box center [1014, 355] width 35 height 18
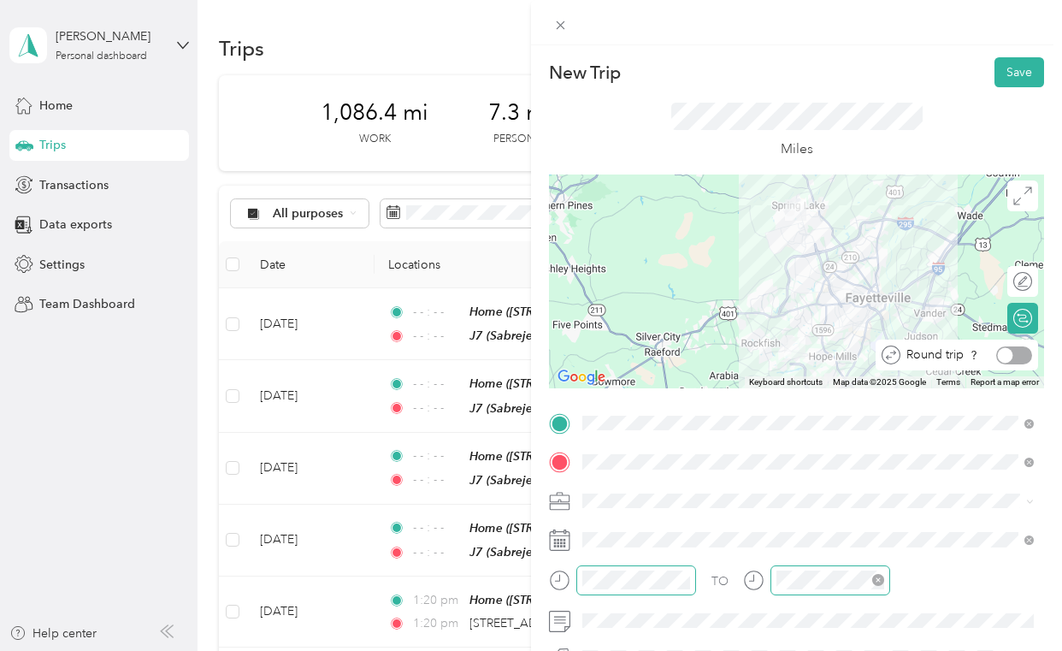
click at [1016, 351] on div at bounding box center [1014, 355] width 36 height 18
click at [1013, 74] on button "Save" at bounding box center [1019, 72] width 50 height 30
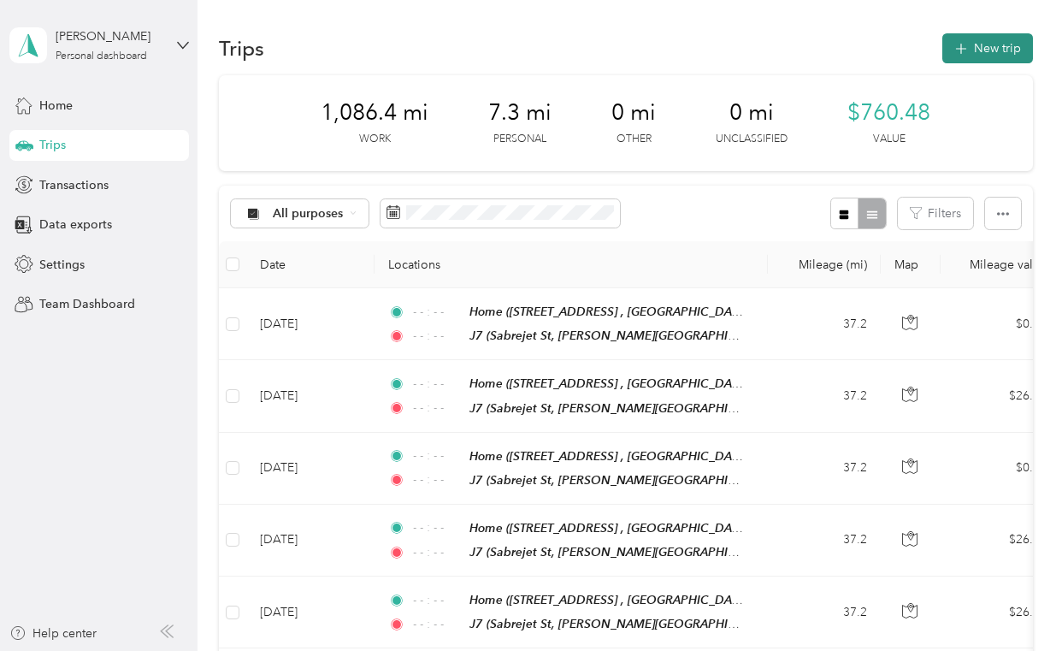
click at [1017, 45] on button "New trip" at bounding box center [987, 48] width 91 height 30
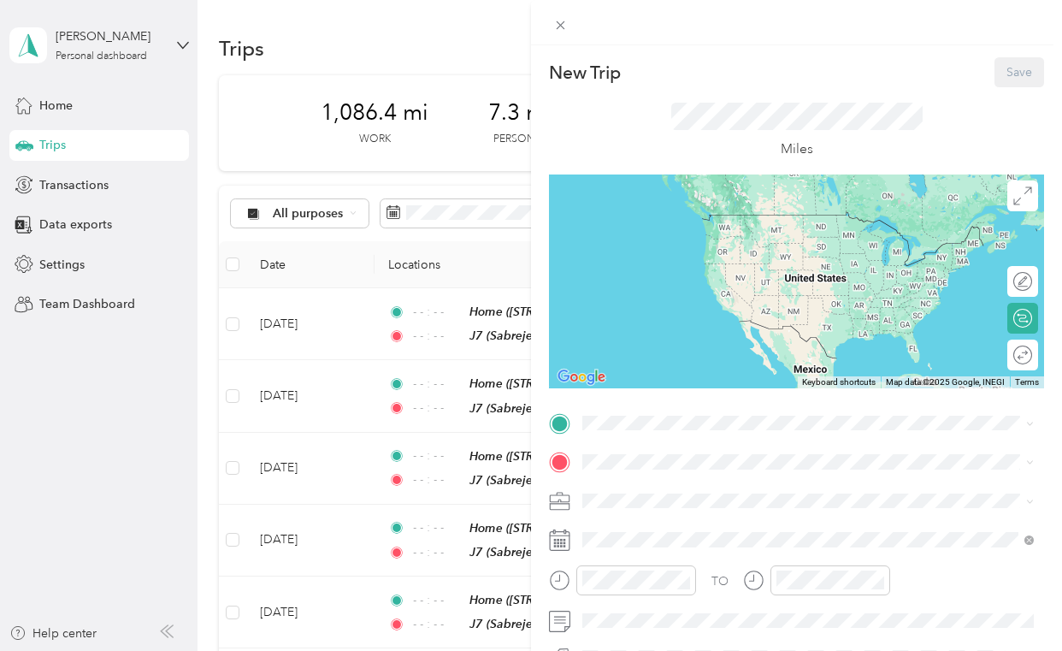
click at [640, 254] on span "[STREET_ADDRESS][GEOGRAPHIC_DATA], [GEOGRAPHIC_DATA], [US_STATE], [GEOGRAPHIC_D…" at bounding box center [797, 245] width 365 height 32
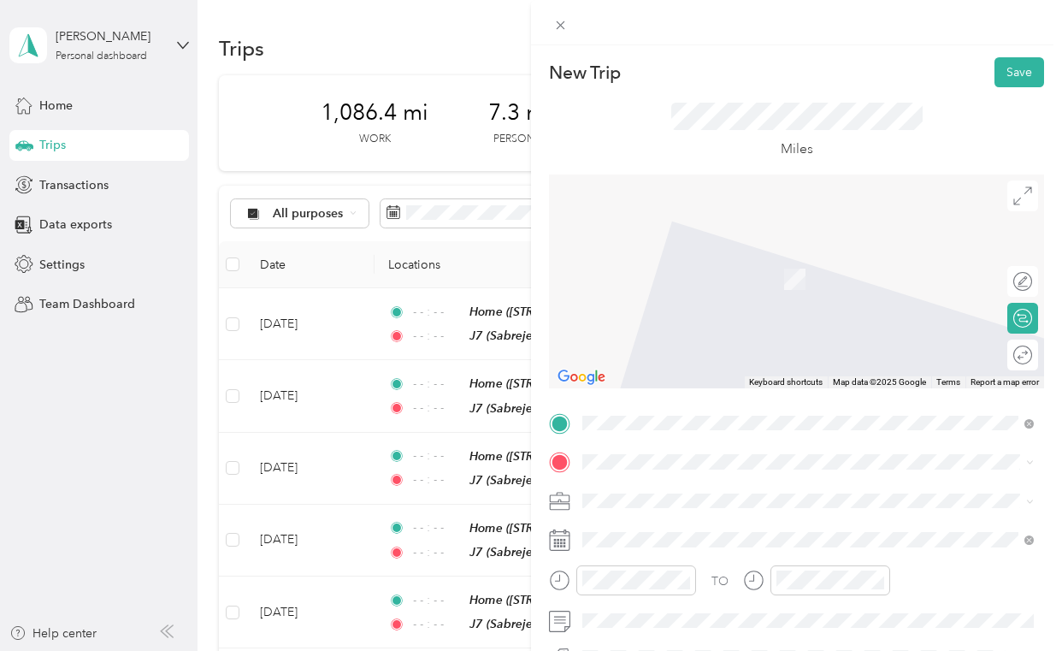
click at [632, 411] on div "J7 Sabrejet St, [PERSON_NAME] Army Airfield, [GEOGRAPHIC_DATA], [GEOGRAPHIC_DAT…" at bounding box center [822, 413] width 414 height 72
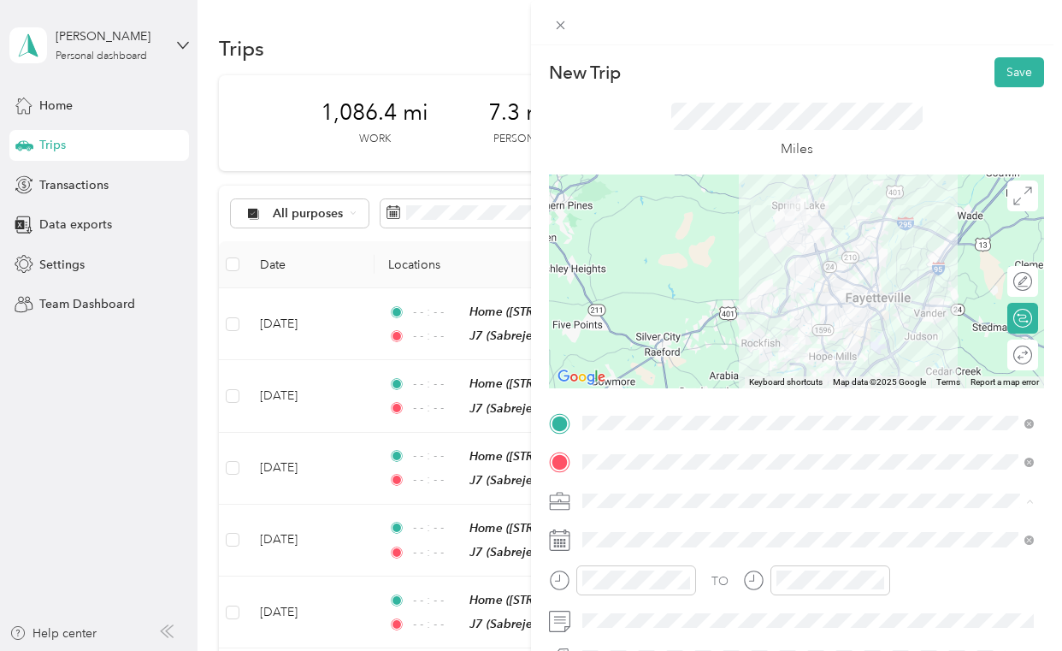
click at [629, 321] on span "Consultant" at bounding box center [616, 320] width 57 height 15
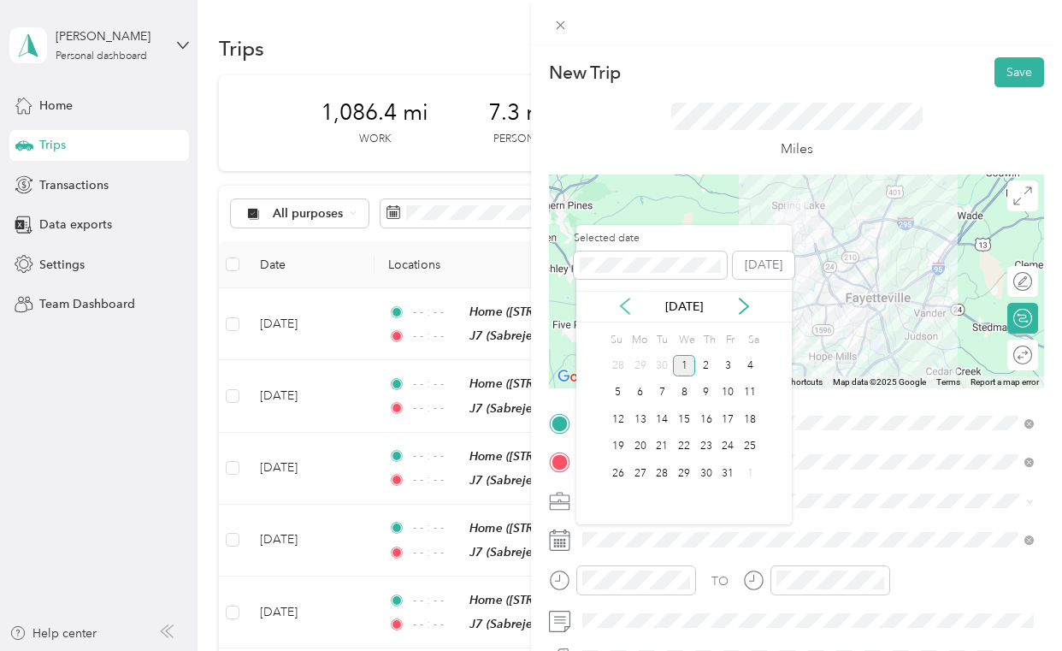
click at [629, 304] on icon at bounding box center [624, 306] width 17 height 17
click at [684, 451] on div "24" at bounding box center [684, 446] width 22 height 21
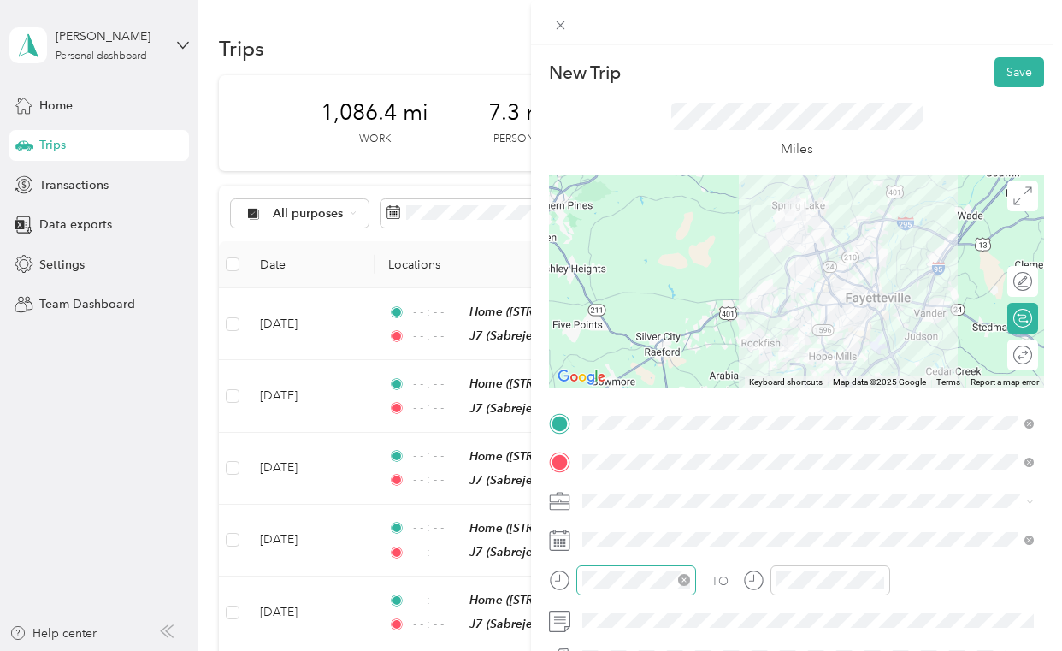
click at [682, 580] on icon "close-circle" at bounding box center [684, 580] width 12 height 12
click at [881, 575] on icon "close-circle" at bounding box center [878, 580] width 12 height 12
click at [1032, 360] on div "Round trip" at bounding box center [1032, 355] width 0 height 18
click at [1010, 360] on div at bounding box center [1014, 355] width 36 height 18
click at [1011, 66] on button "Save" at bounding box center [1019, 72] width 50 height 30
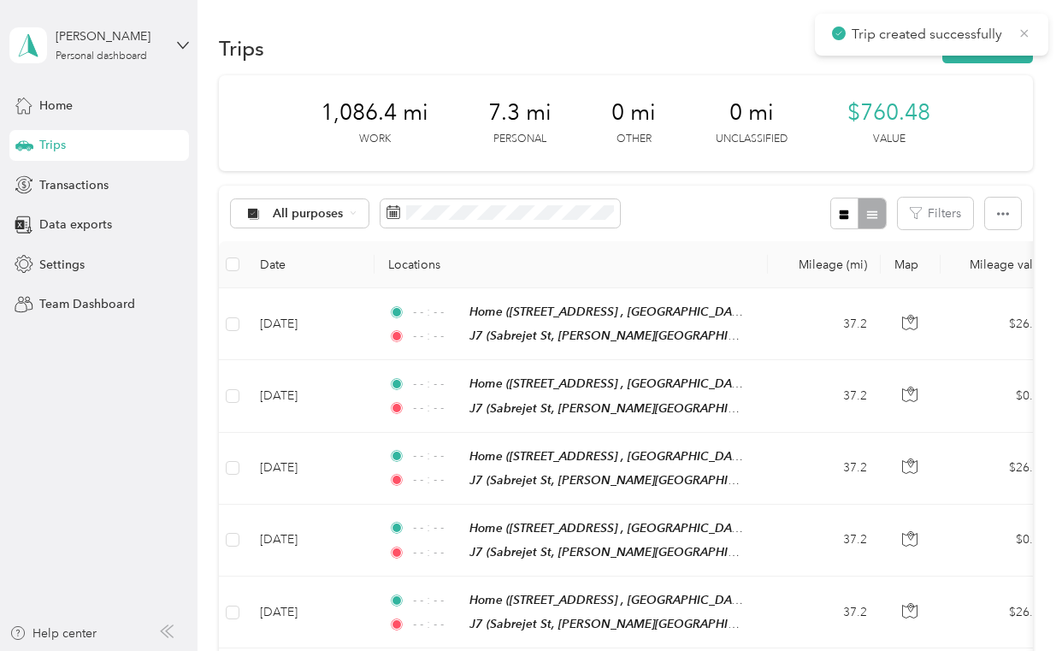
click at [1023, 36] on icon at bounding box center [1024, 33] width 14 height 15
click at [1001, 40] on button "New trip" at bounding box center [987, 48] width 91 height 30
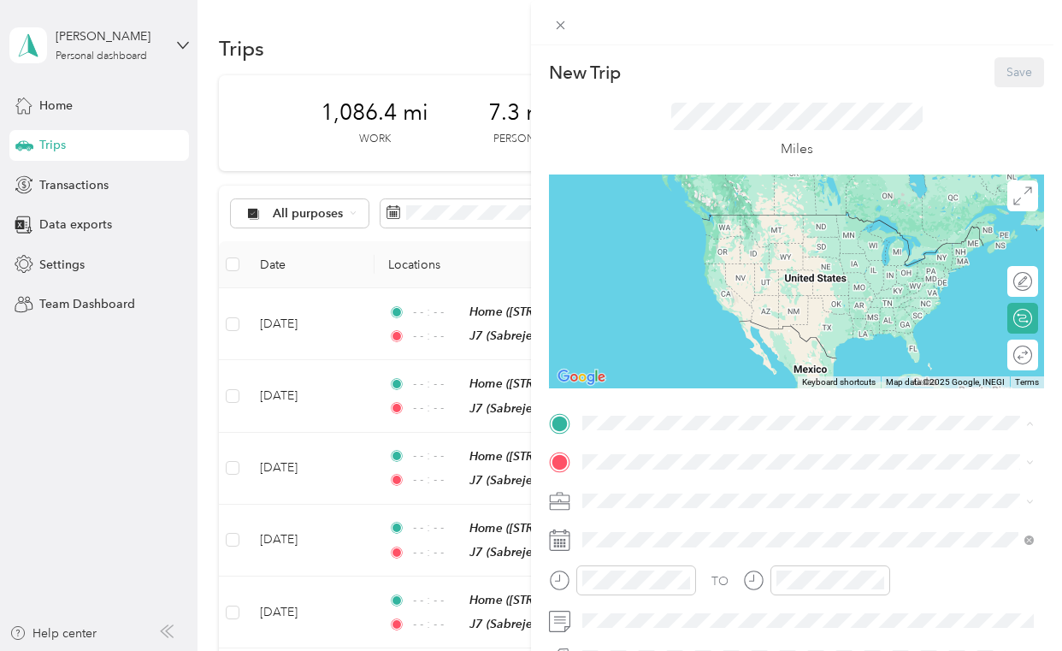
click at [659, 250] on span "[STREET_ADDRESS][GEOGRAPHIC_DATA], [GEOGRAPHIC_DATA], [US_STATE], [GEOGRAPHIC_D…" at bounding box center [797, 249] width 365 height 32
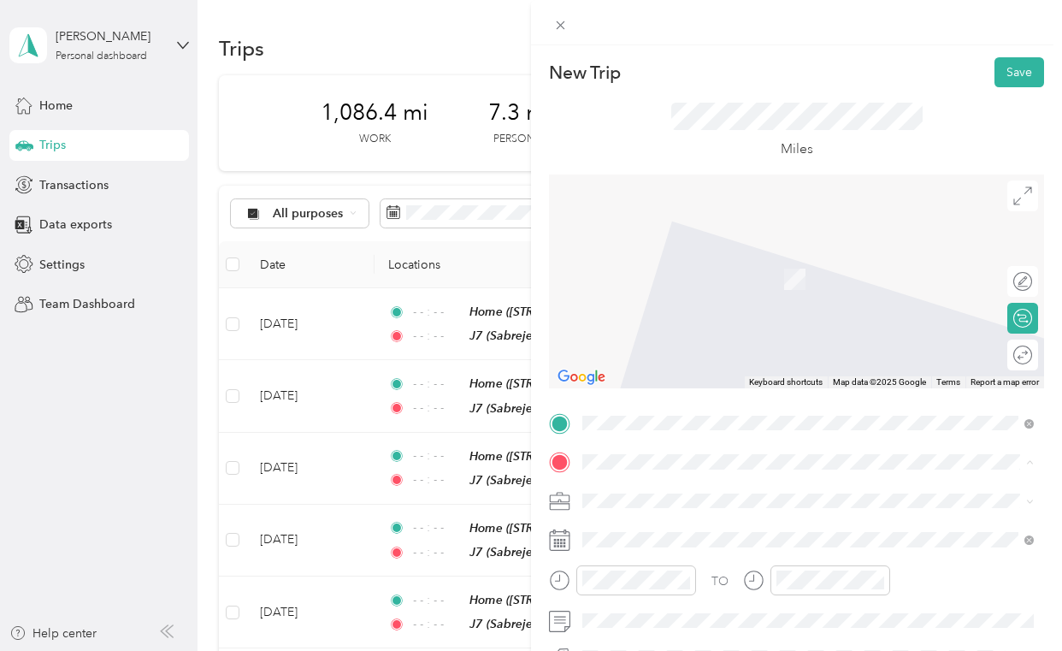
click at [629, 413] on span "Sabrejet St, [PERSON_NAME] Army Airfield, [GEOGRAPHIC_DATA], [GEOGRAPHIC_DATA],…" at bounding box center [808, 422] width 386 height 50
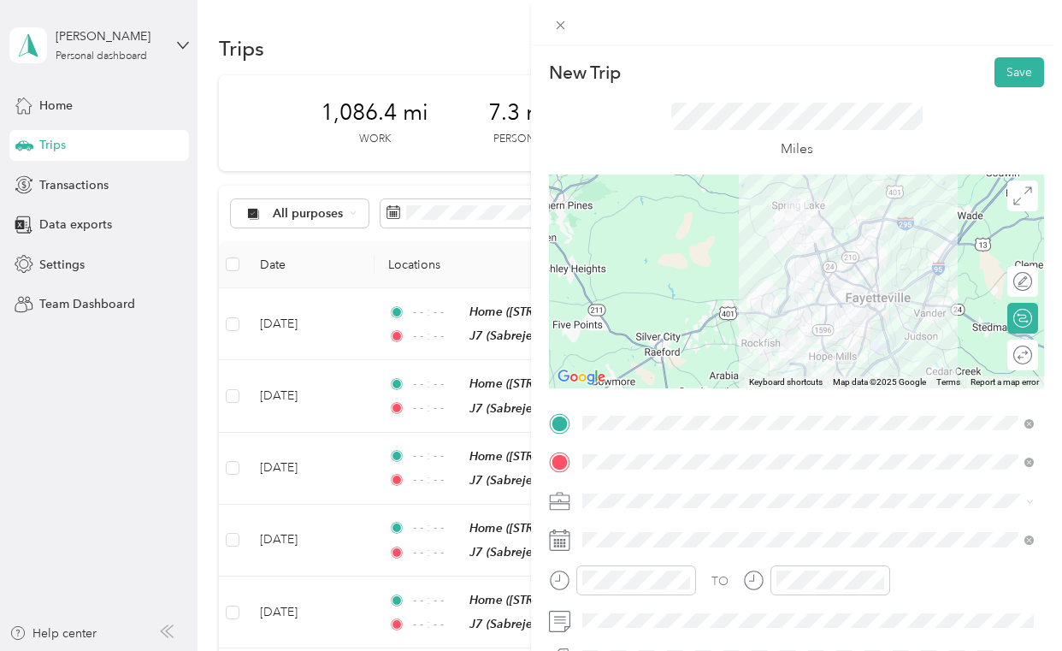
click at [640, 321] on span "Consultant" at bounding box center [616, 318] width 57 height 15
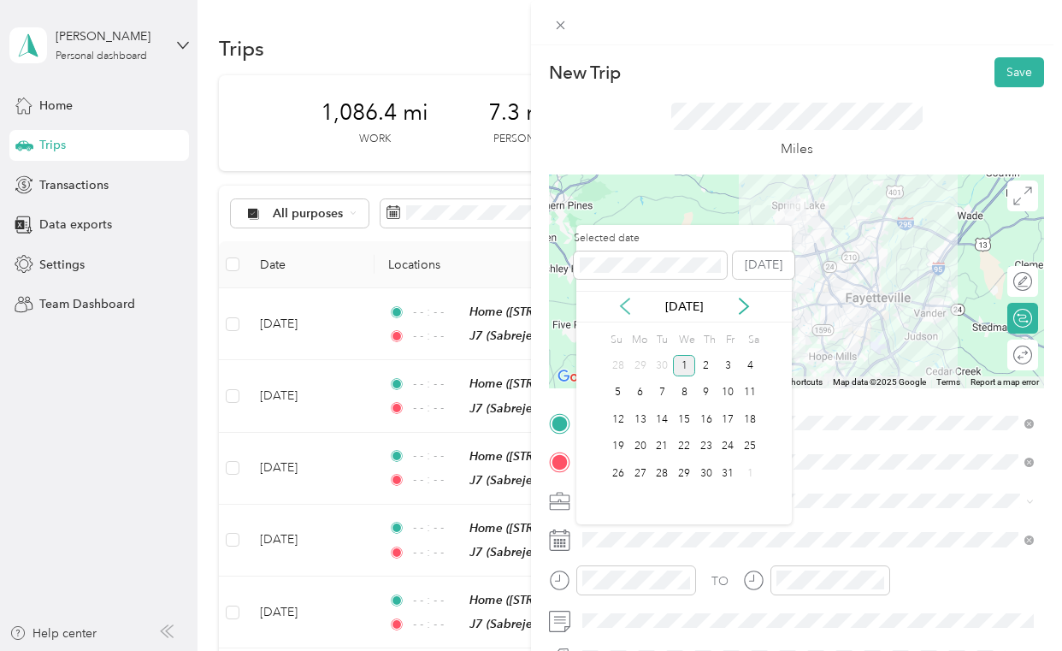
click at [621, 313] on icon at bounding box center [624, 306] width 17 height 17
click at [711, 444] on div "25" at bounding box center [706, 446] width 22 height 21
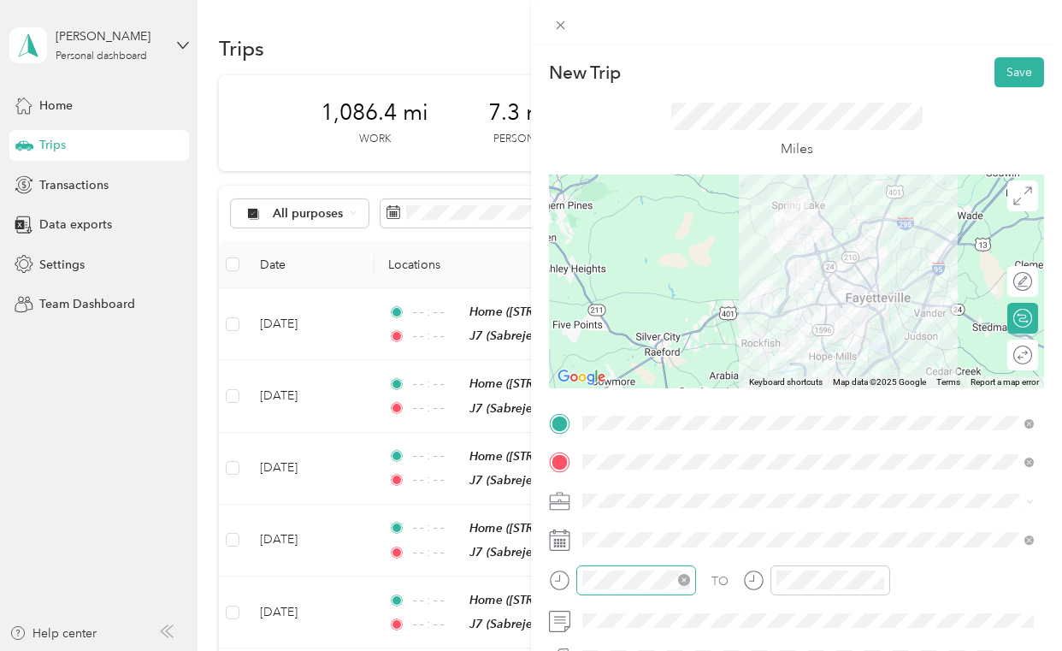
click at [689, 579] on icon "close-circle" at bounding box center [684, 580] width 12 height 12
click at [873, 580] on icon "close-circle" at bounding box center [878, 580] width 12 height 12
click at [1032, 353] on div "Round trip" at bounding box center [1032, 355] width 0 height 18
click at [1008, 359] on div at bounding box center [1014, 355] width 36 height 18
click at [1006, 74] on button "Save" at bounding box center [1019, 72] width 50 height 30
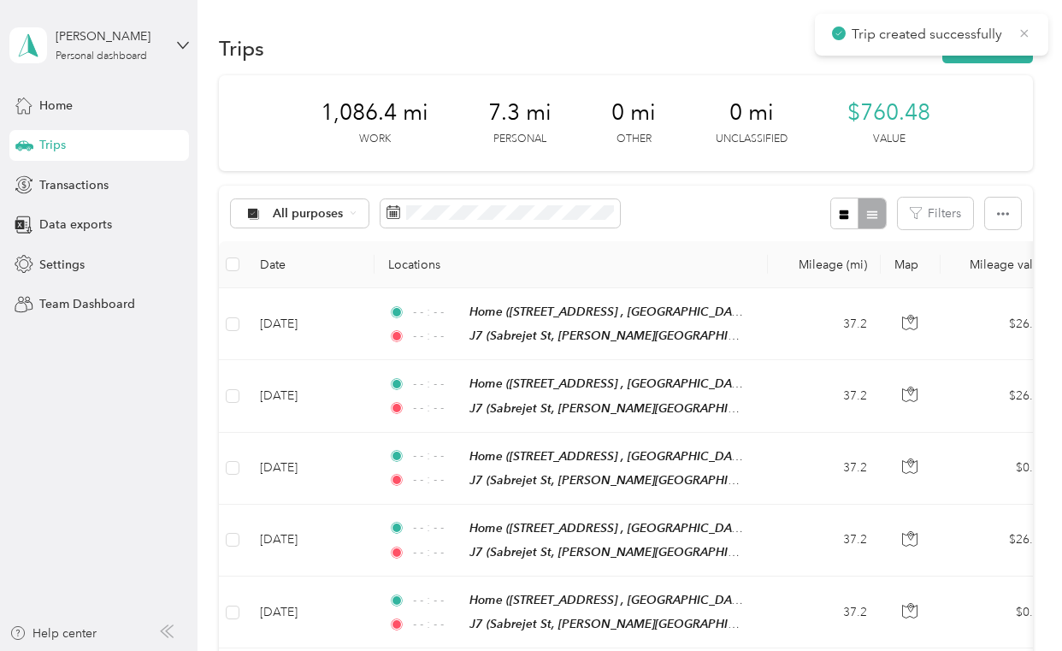
click at [1025, 33] on icon at bounding box center [1024, 33] width 14 height 15
click at [989, 54] on button "New trip" at bounding box center [987, 48] width 91 height 30
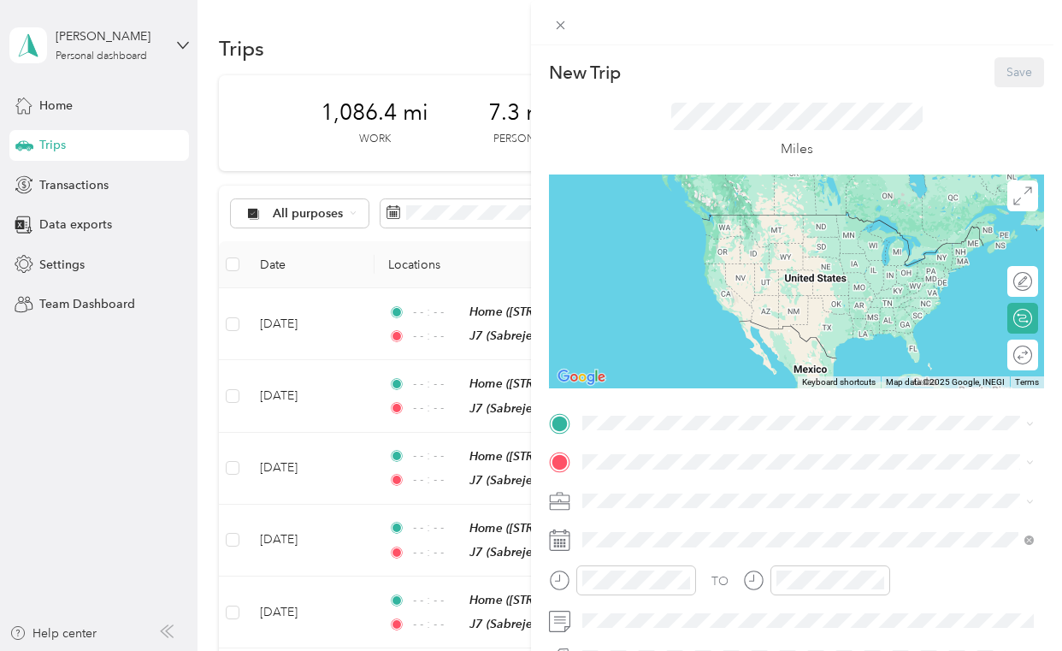
click at [659, 247] on div "Home [STREET_ADDRESS][GEOGRAPHIC_DATA], [GEOGRAPHIC_DATA], [US_STATE], [GEOGRAP…" at bounding box center [822, 240] width 414 height 54
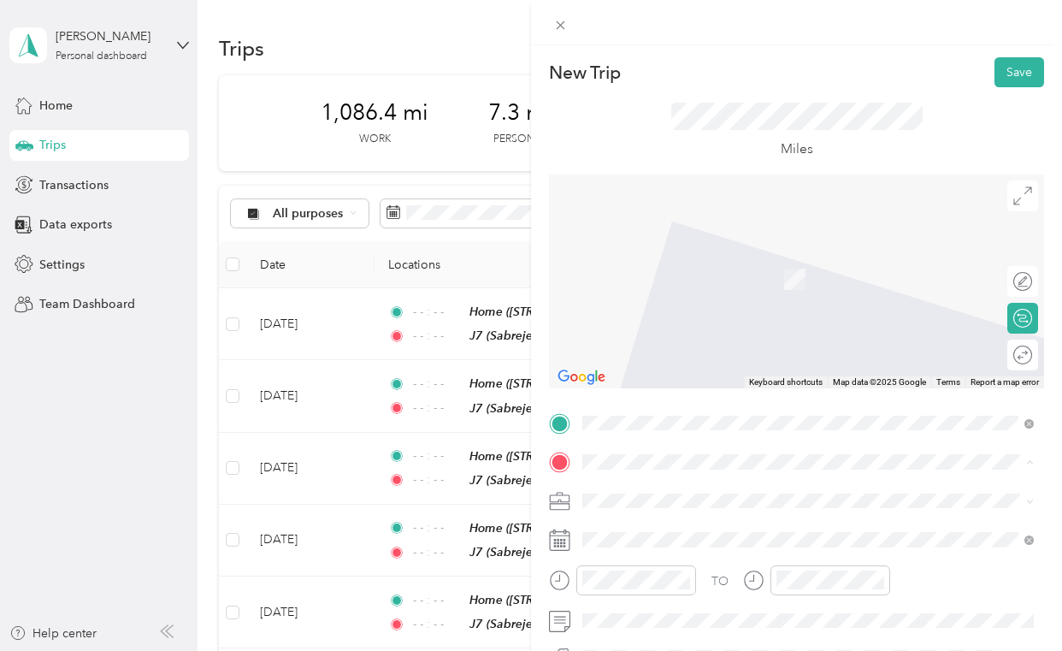
click at [631, 414] on span "Sabrejet St, [PERSON_NAME] Army Airfield, [GEOGRAPHIC_DATA], [GEOGRAPHIC_DATA],…" at bounding box center [808, 422] width 386 height 50
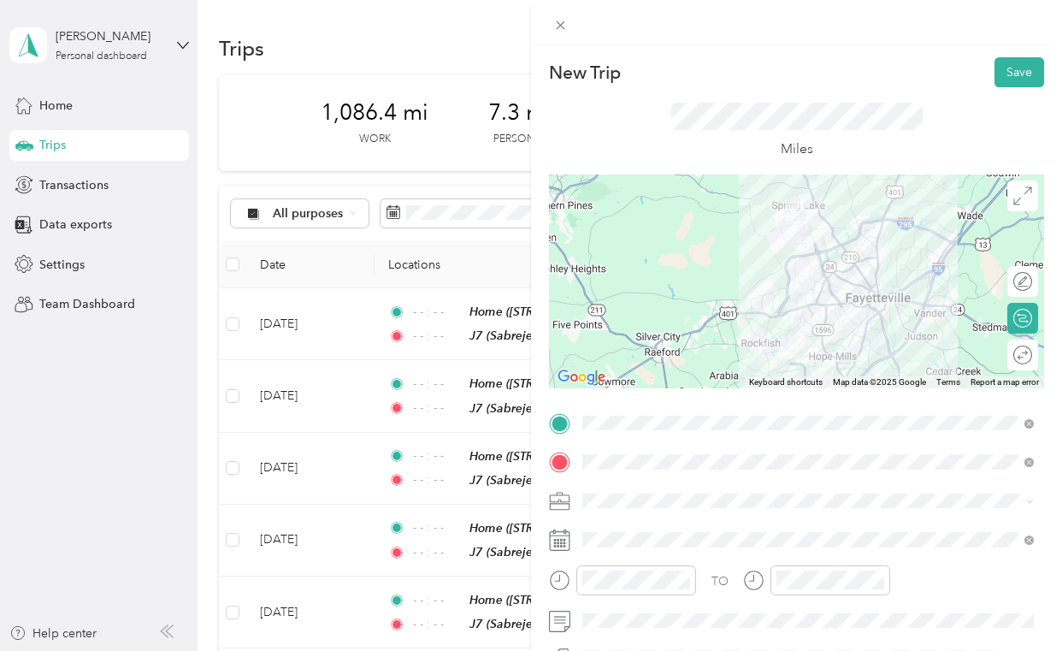
click at [628, 331] on ol "Work Personal Consultant Other Charity Medical Moving Commute" at bounding box center [807, 364] width 463 height 239
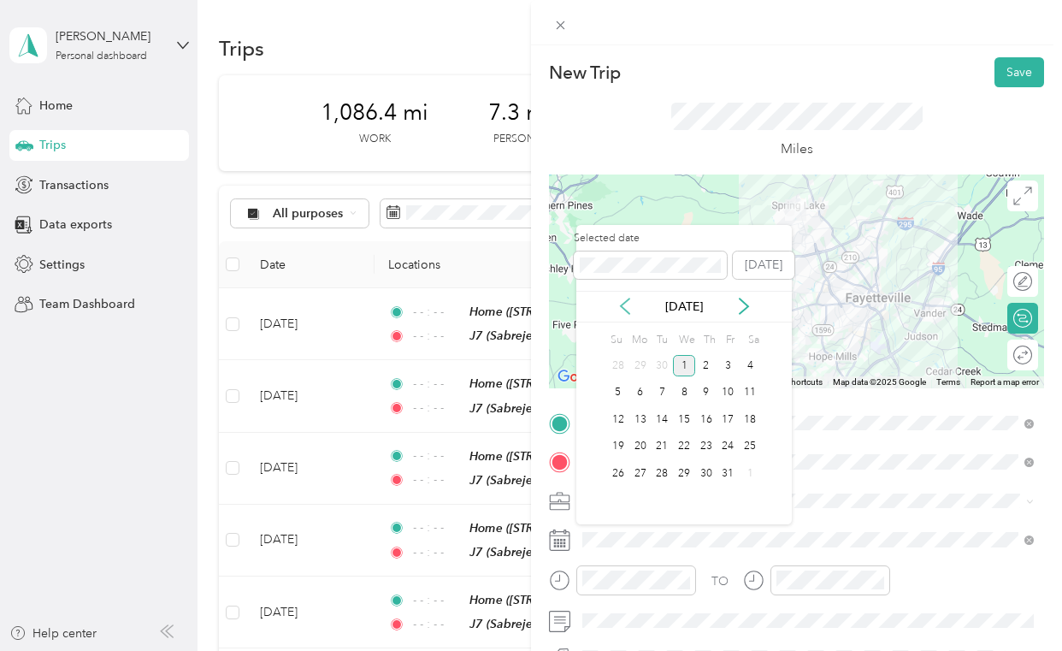
click at [628, 310] on icon at bounding box center [624, 306] width 17 height 17
click at [707, 447] on div "25" at bounding box center [706, 446] width 22 height 21
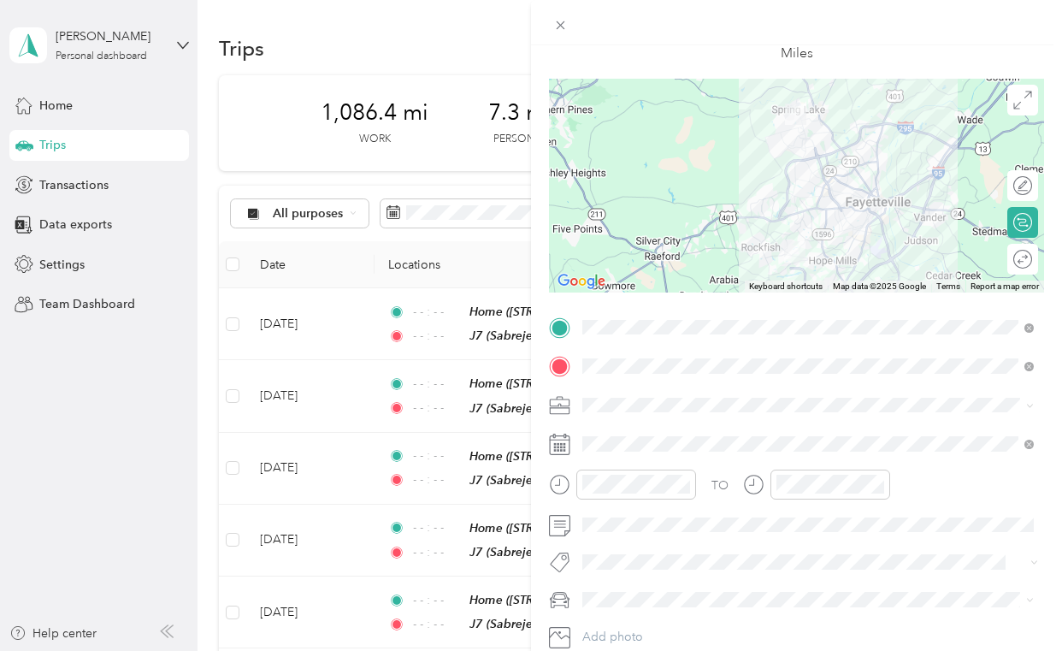
scroll to position [110, 0]
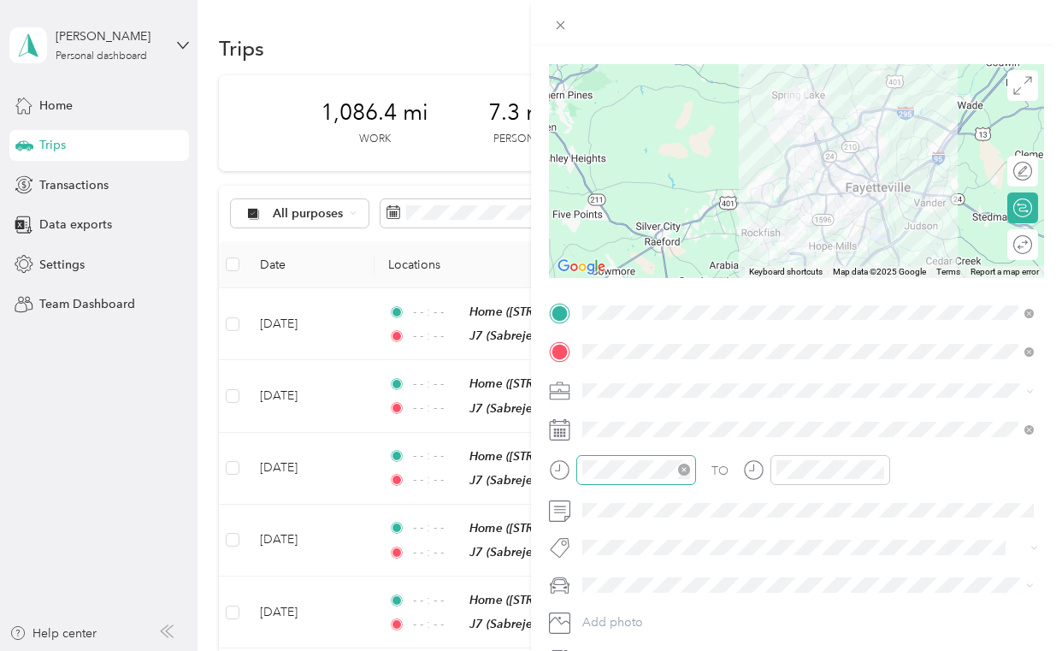
click at [687, 470] on icon "close-circle" at bounding box center [684, 469] width 12 height 12
click at [881, 470] on icon "close-circle" at bounding box center [878, 469] width 12 height 12
click at [600, 380] on span at bounding box center [810, 390] width 468 height 27
click at [616, 471] on div "Consultant" at bounding box center [807, 480] width 439 height 18
drag, startPoint x: 610, startPoint y: 500, endPoint x: 1019, endPoint y: 244, distance: 483.3
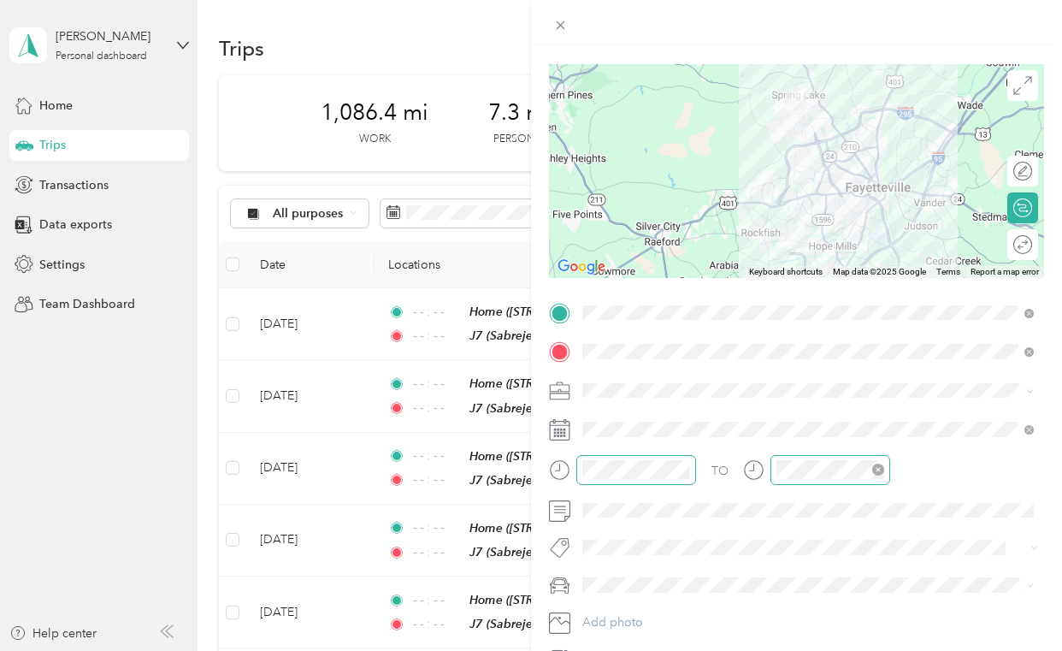
click at [1019, 244] on icon at bounding box center [1022, 244] width 19 height 19
click at [1019, 244] on div at bounding box center [1014, 245] width 36 height 18
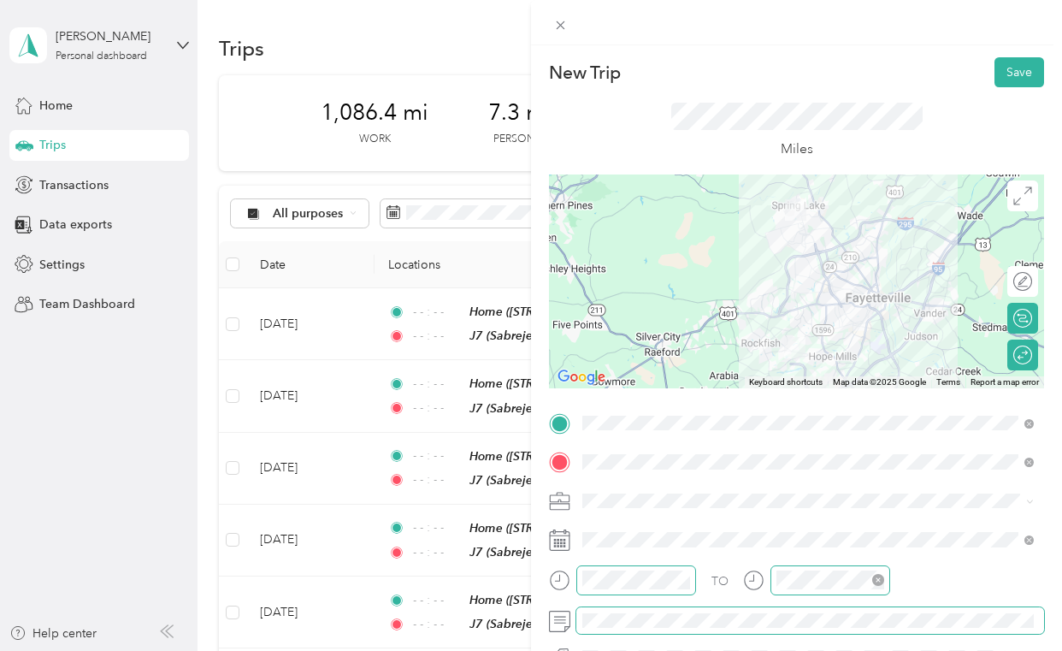
scroll to position [0, 0]
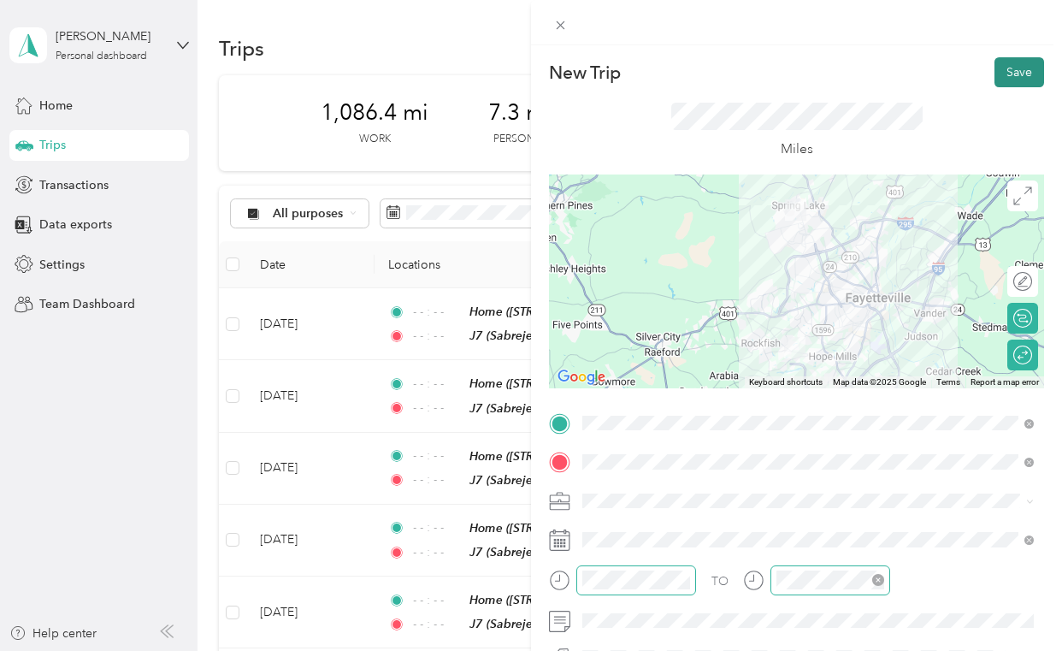
click at [1021, 74] on button "Save" at bounding box center [1019, 72] width 50 height 30
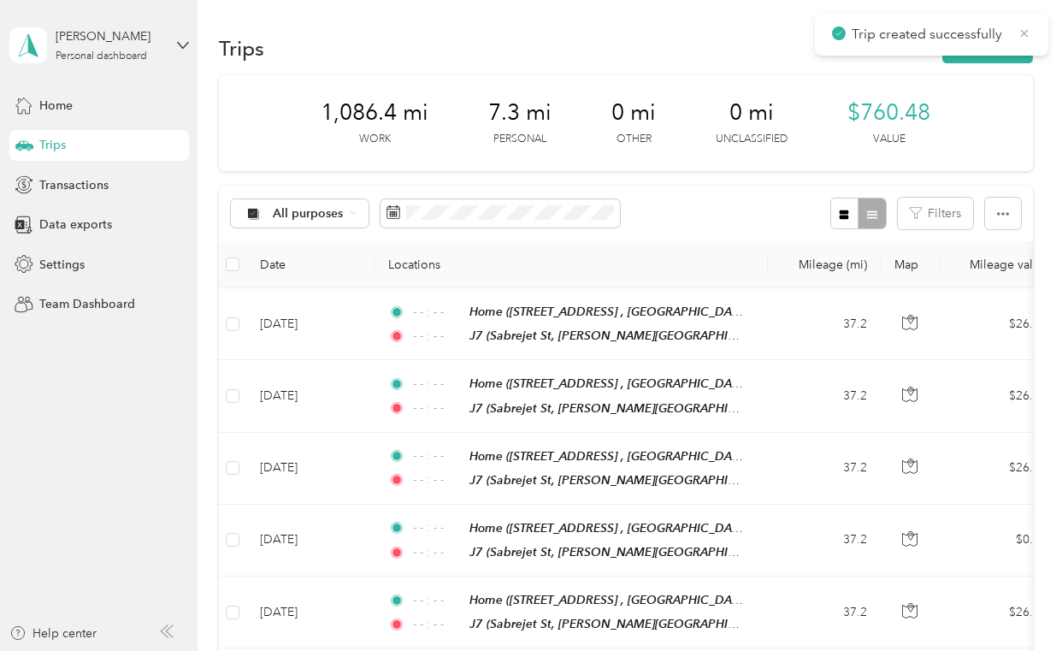
click at [1024, 26] on icon at bounding box center [1024, 33] width 14 height 15
click at [994, 53] on button "New trip" at bounding box center [987, 48] width 91 height 30
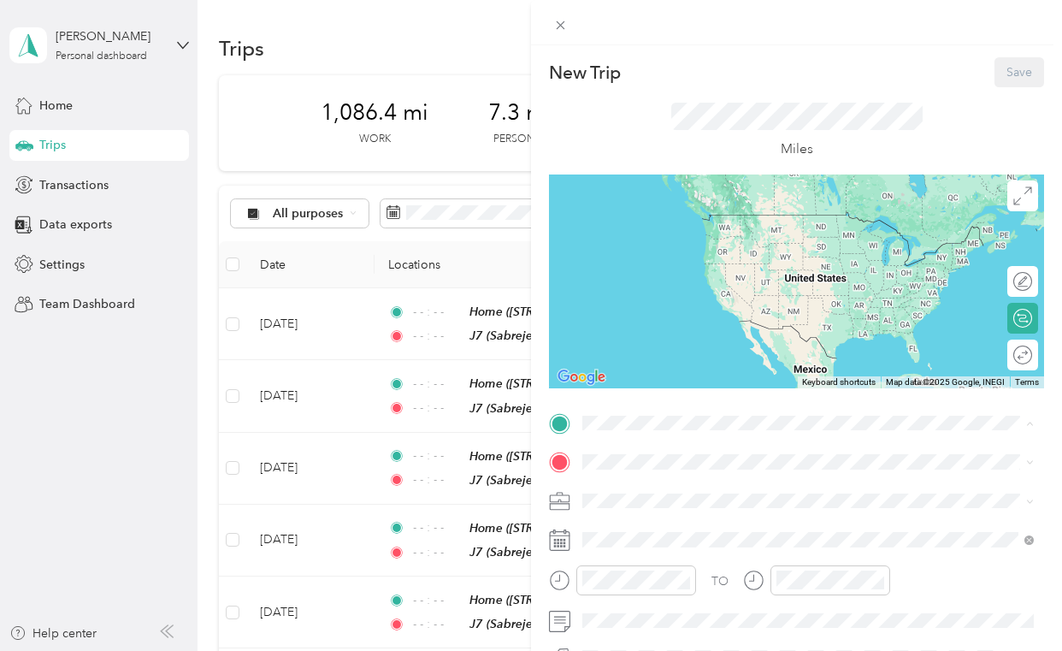
click at [632, 209] on div "Home [STREET_ADDRESS][GEOGRAPHIC_DATA], [GEOGRAPHIC_DATA], [US_STATE], [GEOGRAP…" at bounding box center [807, 239] width 439 height 60
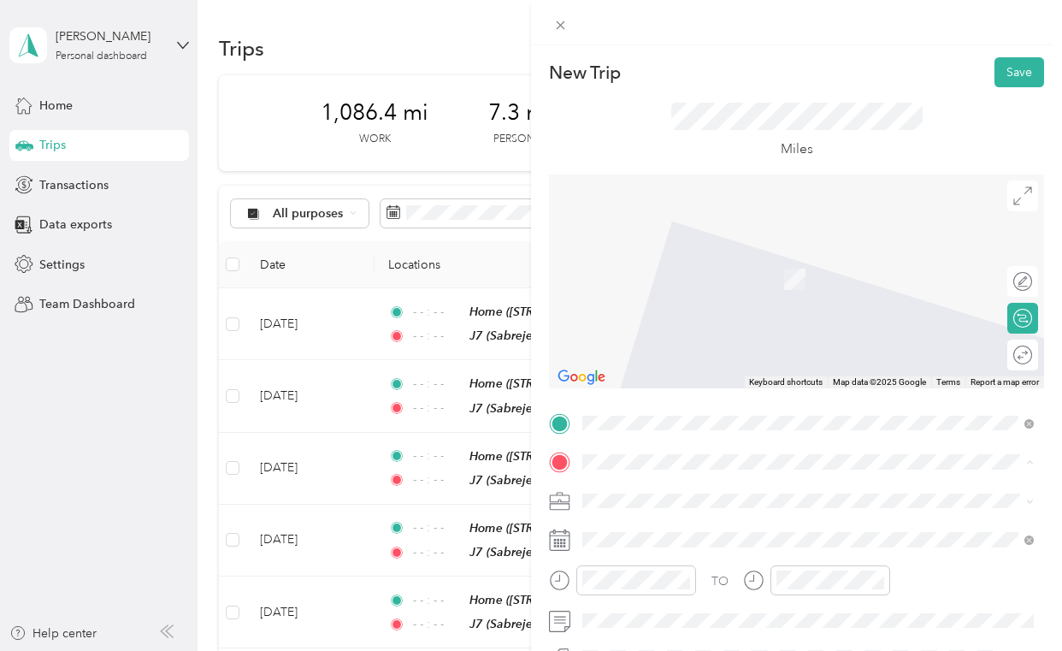
click at [640, 418] on span "Sabrejet St, [PERSON_NAME] Army Airfield, [GEOGRAPHIC_DATA], [GEOGRAPHIC_DATA],…" at bounding box center [808, 422] width 386 height 50
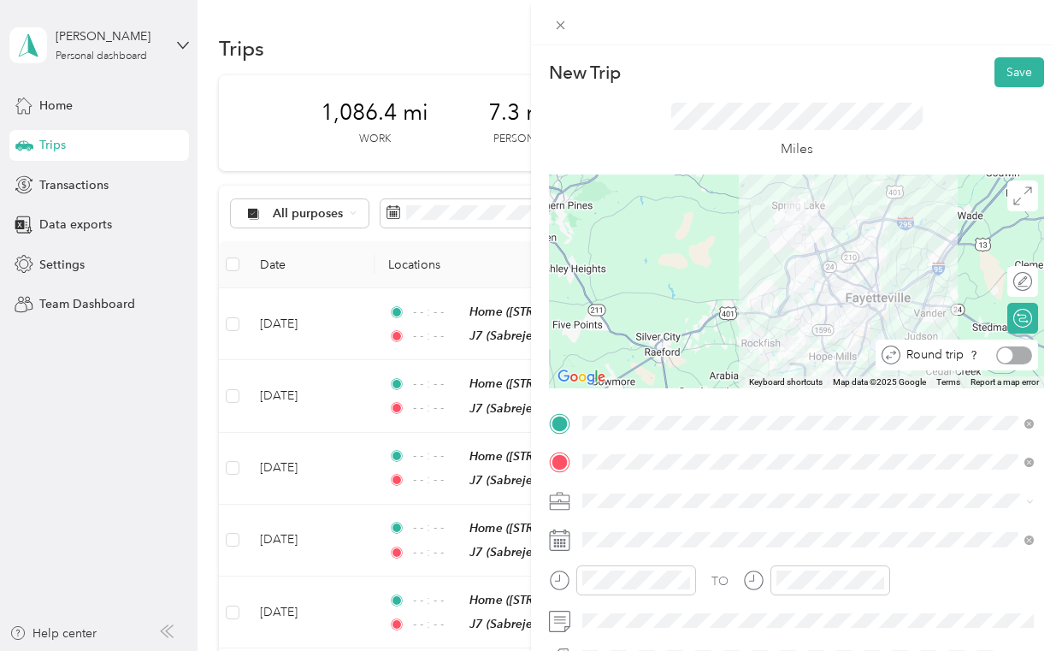
click at [1026, 358] on div at bounding box center [1014, 355] width 36 height 18
click at [629, 323] on div "Consultant" at bounding box center [807, 320] width 439 height 18
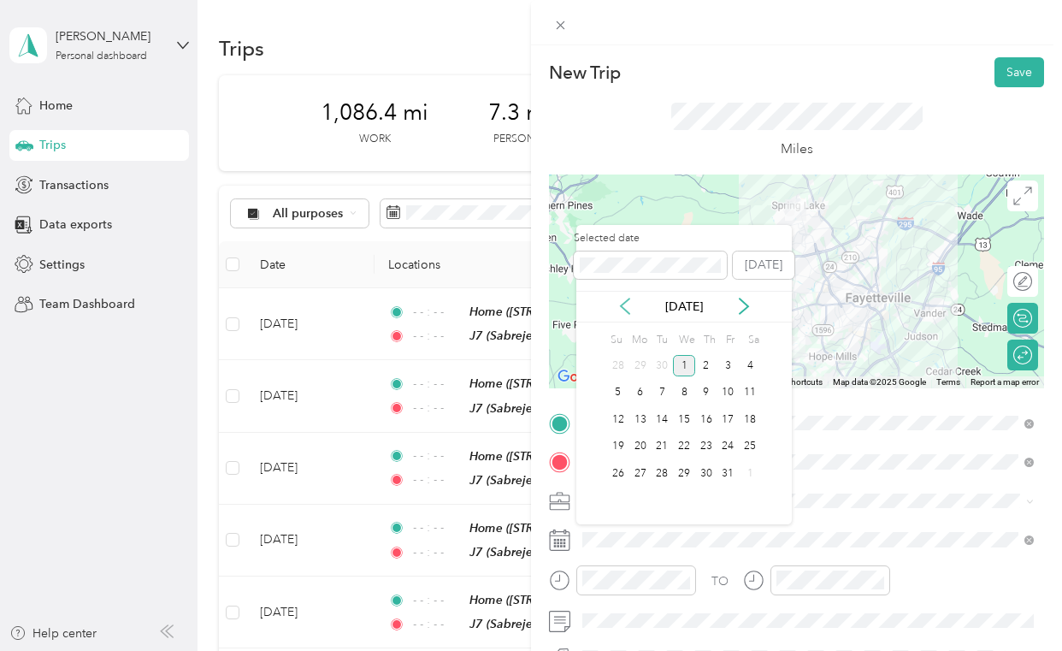
click at [631, 302] on icon at bounding box center [624, 306] width 17 height 17
click at [735, 443] on div "26" at bounding box center [728, 446] width 22 height 21
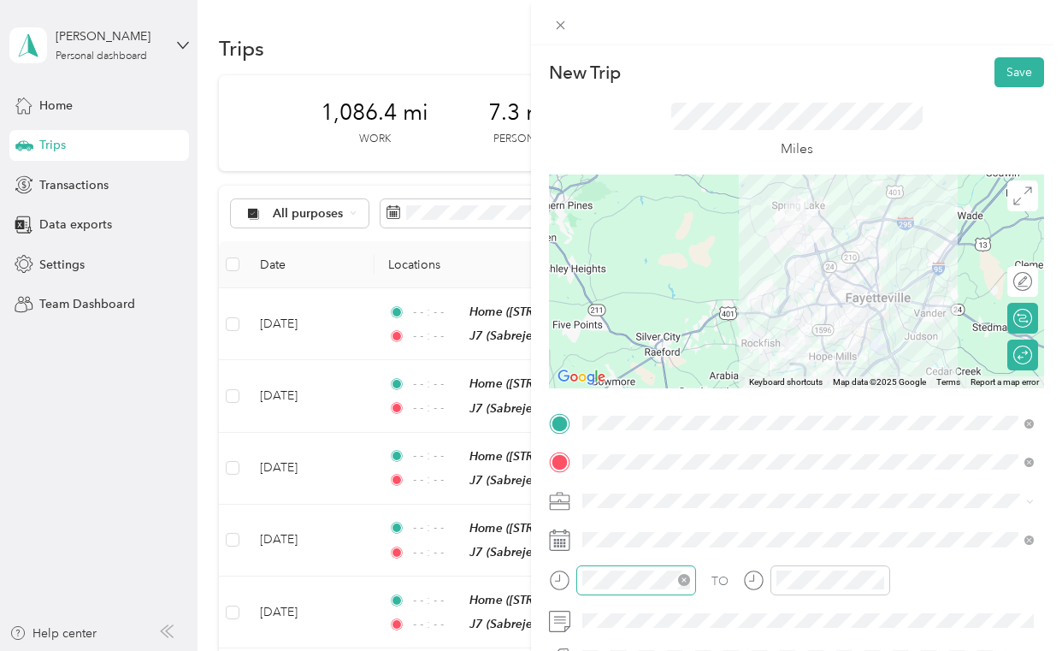
click at [683, 576] on icon "close-circle" at bounding box center [684, 580] width 12 height 12
click at [878, 578] on icon "close-circle" at bounding box center [878, 580] width 12 height 12
click at [1007, 76] on button "Save" at bounding box center [1019, 72] width 50 height 30
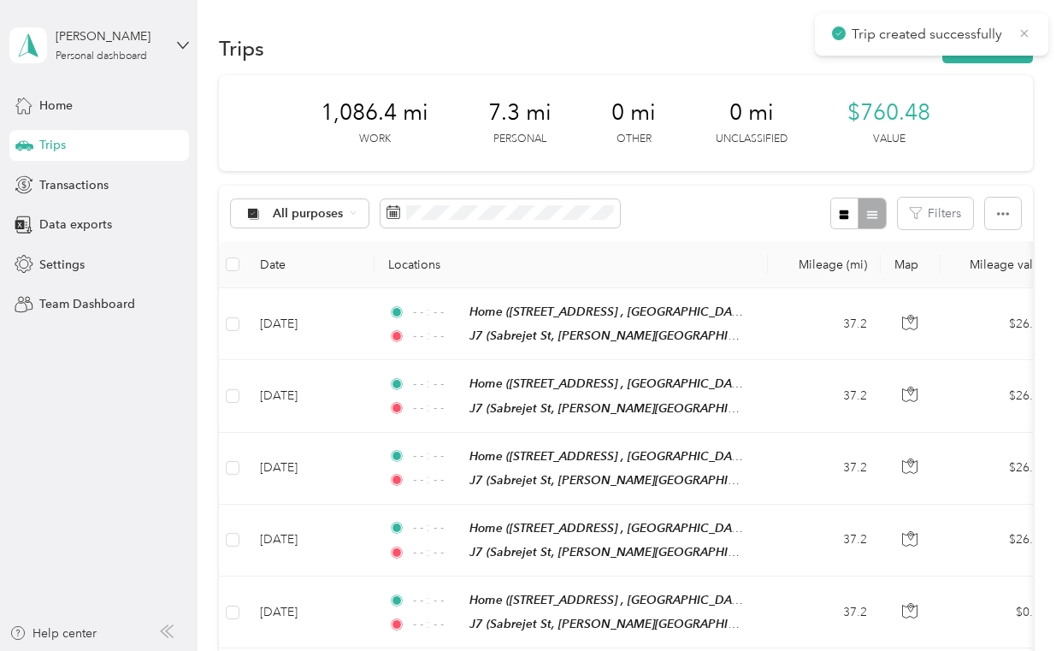
click at [1023, 28] on icon at bounding box center [1024, 33] width 14 height 15
click at [75, 107] on div "Home" at bounding box center [99, 105] width 180 height 31
